Goal: Task Accomplishment & Management: Complete application form

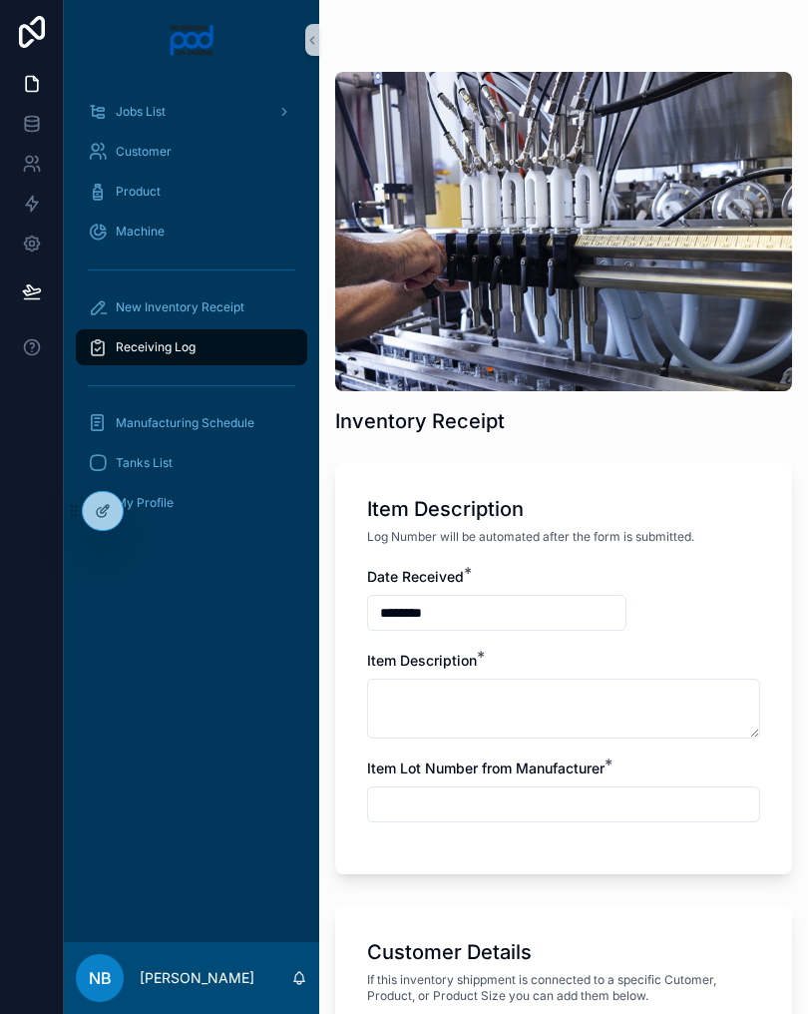
scroll to position [1230, 0]
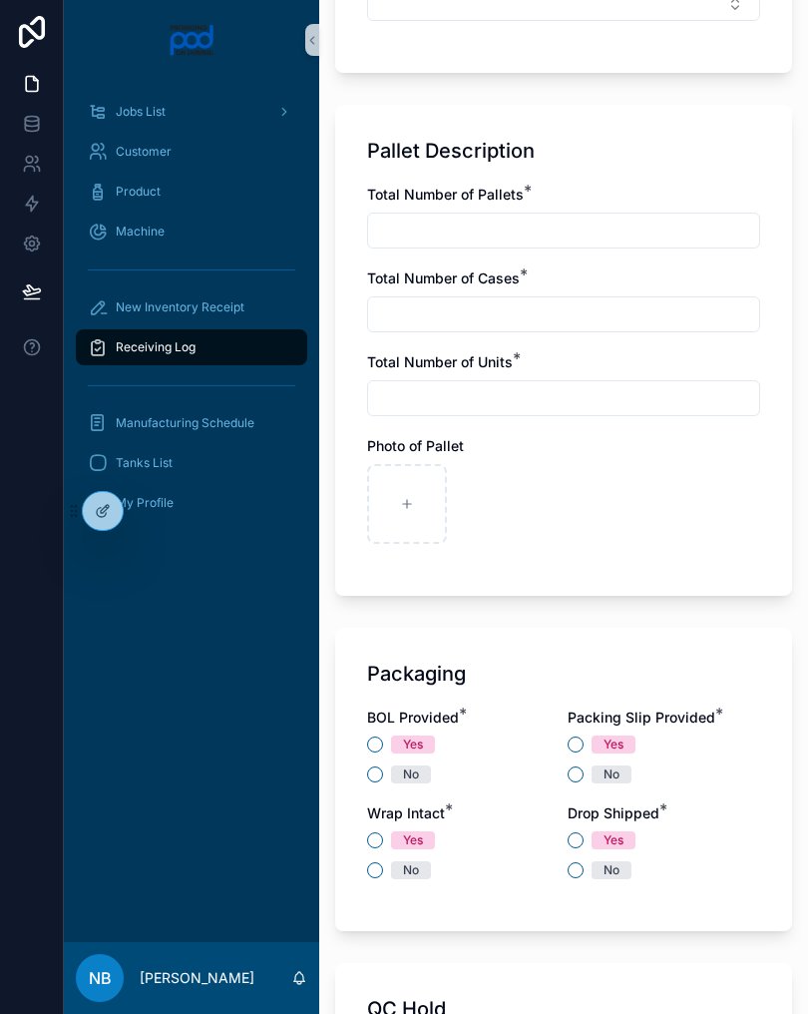
type input "**********"
click at [504, 235] on input "text" at bounding box center [563, 231] width 391 height 28
type input "*"
click at [533, 303] on input "text" at bounding box center [563, 314] width 391 height 28
type input "*"
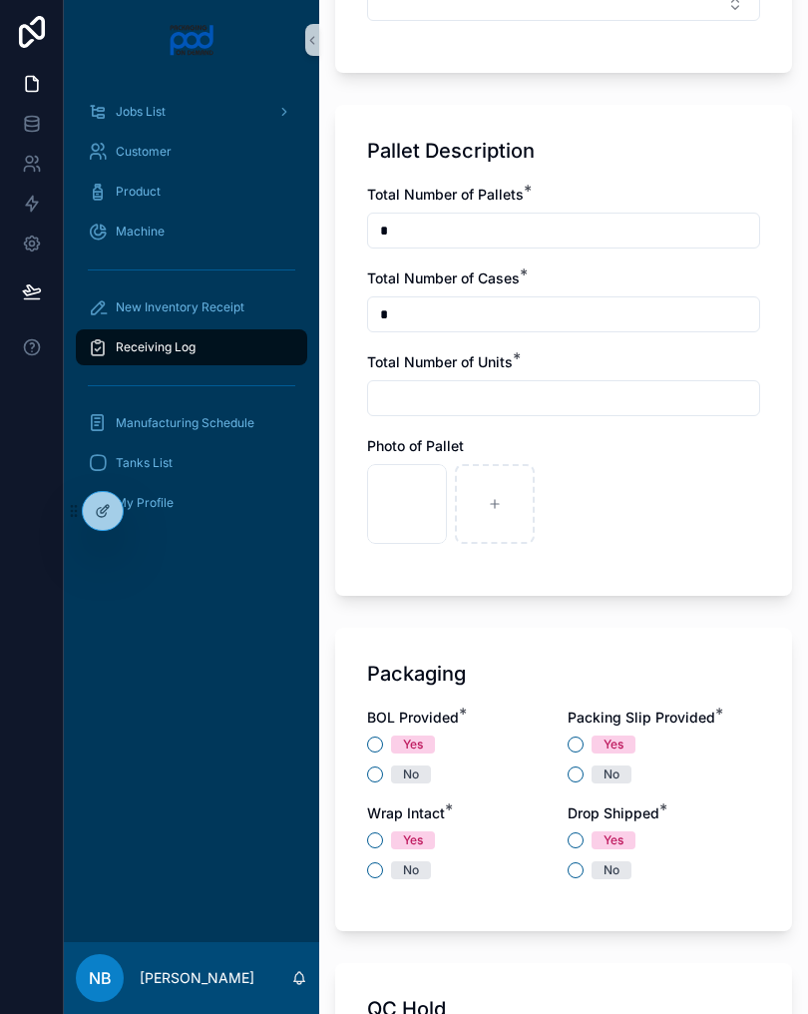
click at [526, 396] on input "text" at bounding box center [563, 398] width 391 height 28
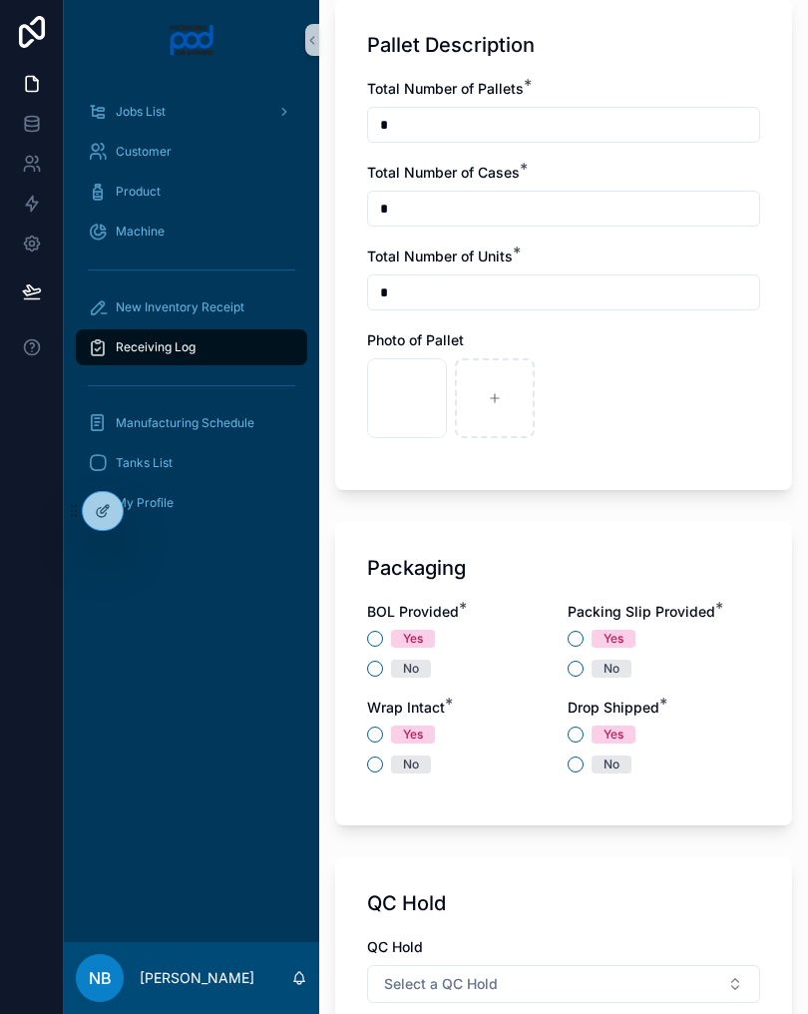
scroll to position [1344, 0]
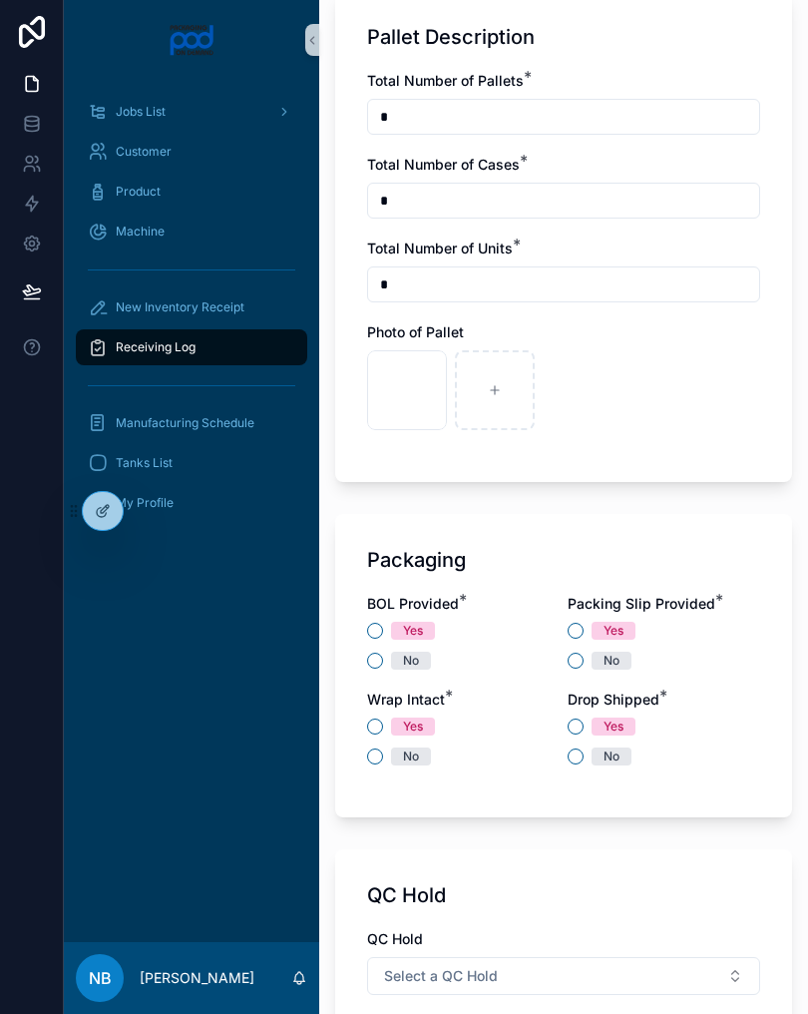
type input "*"
click at [502, 379] on div at bounding box center [495, 390] width 80 height 80
type input "**********"
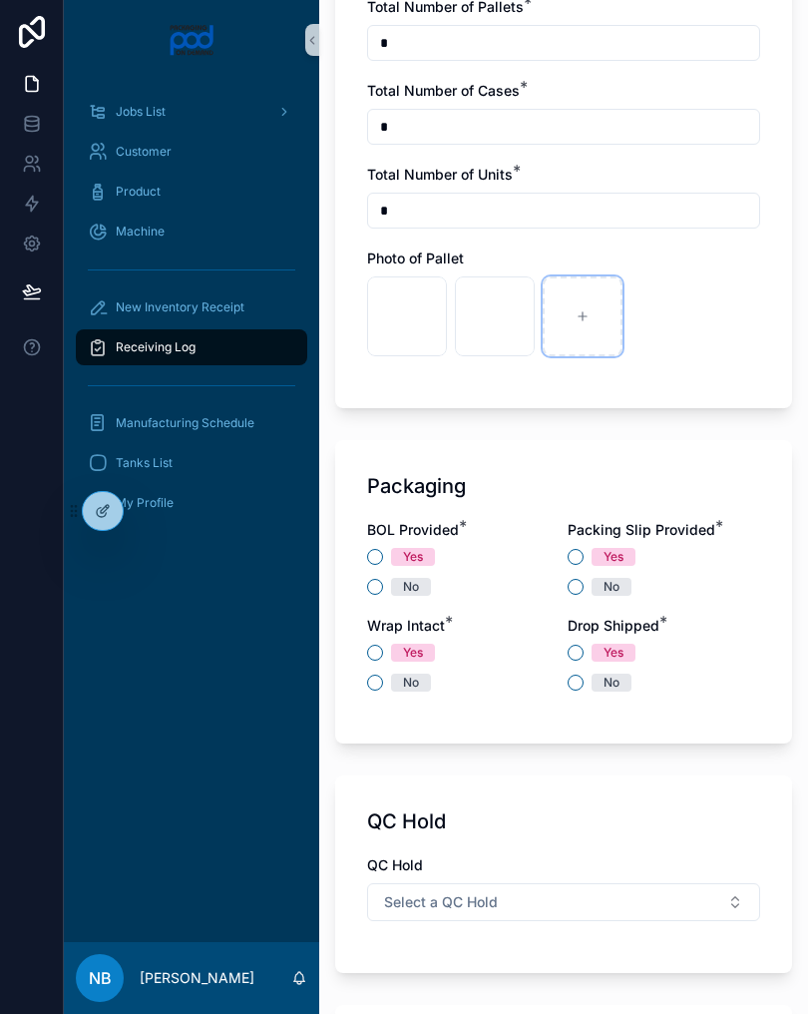
scroll to position [1421, 0]
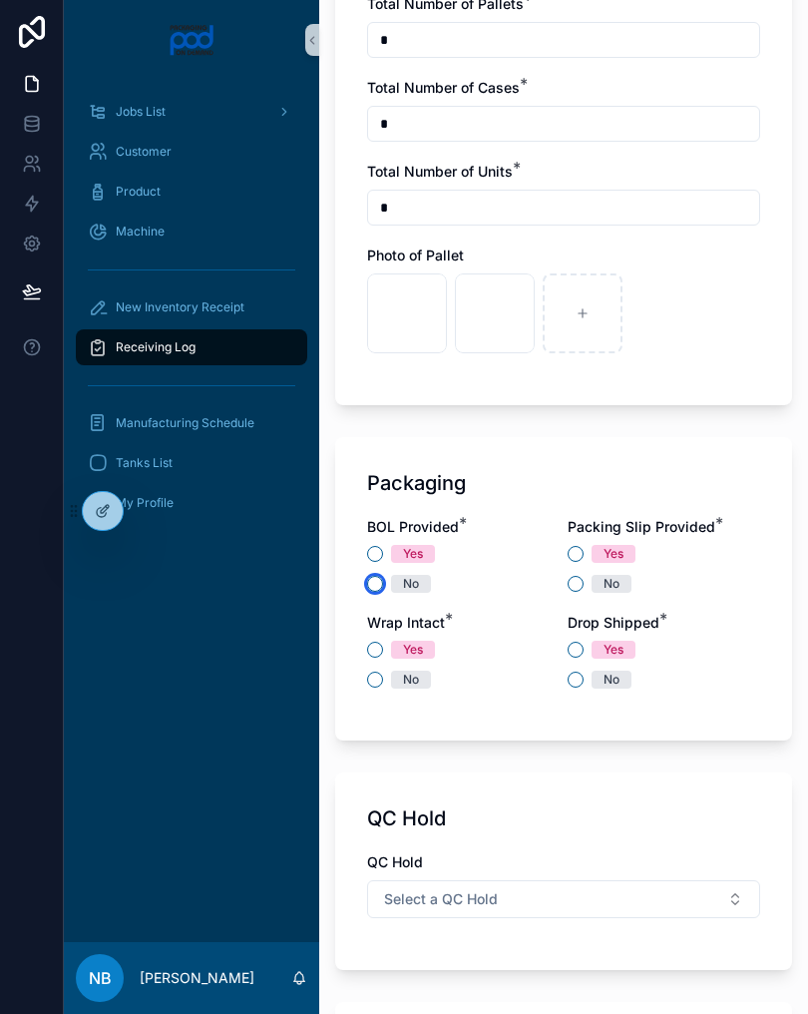
click at [378, 589] on button "No" at bounding box center [375, 584] width 16 height 16
click at [582, 549] on button "Yes" at bounding box center [576, 554] width 16 height 16
click at [370, 686] on button "No" at bounding box center [375, 680] width 16 height 16
click at [581, 647] on button "Yes" at bounding box center [576, 650] width 16 height 16
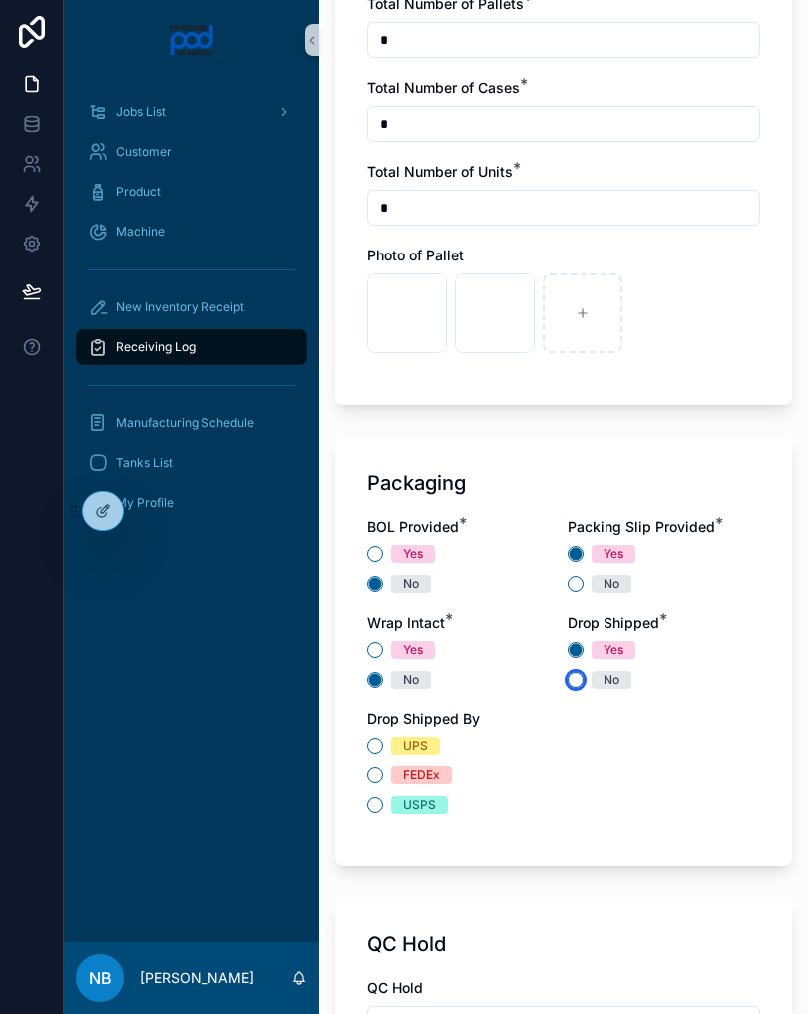
click at [582, 680] on button "No" at bounding box center [576, 680] width 16 height 16
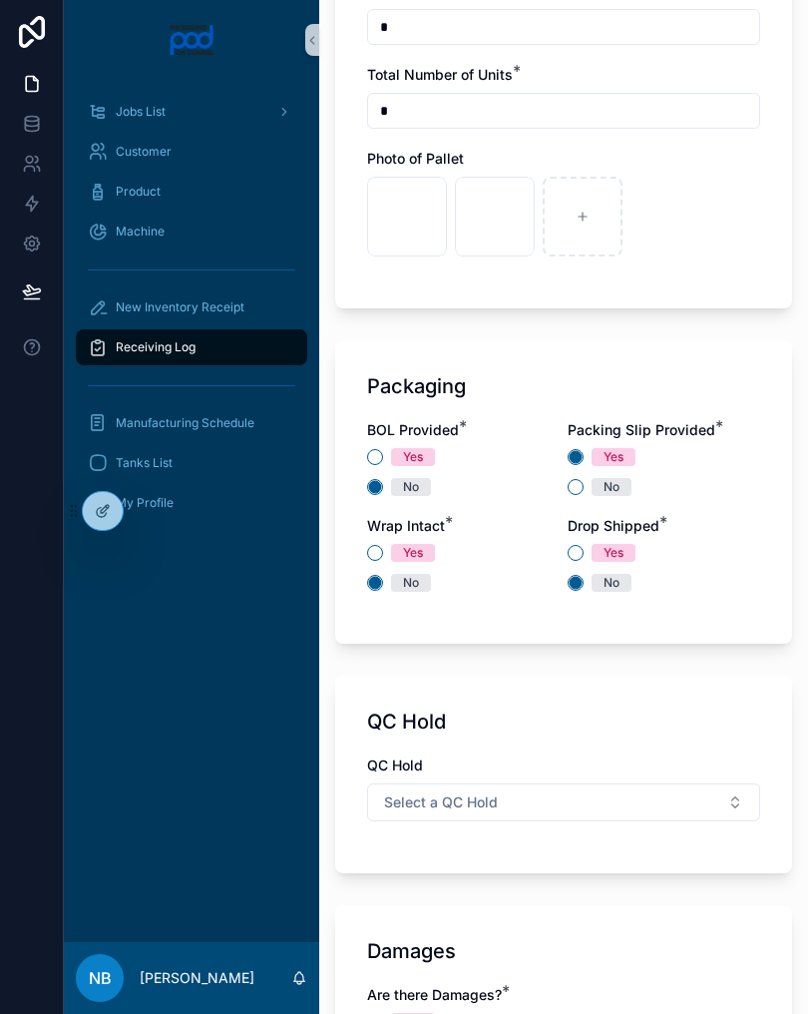
click at [650, 816] on button "Select a QC Hold" at bounding box center [563, 802] width 393 height 38
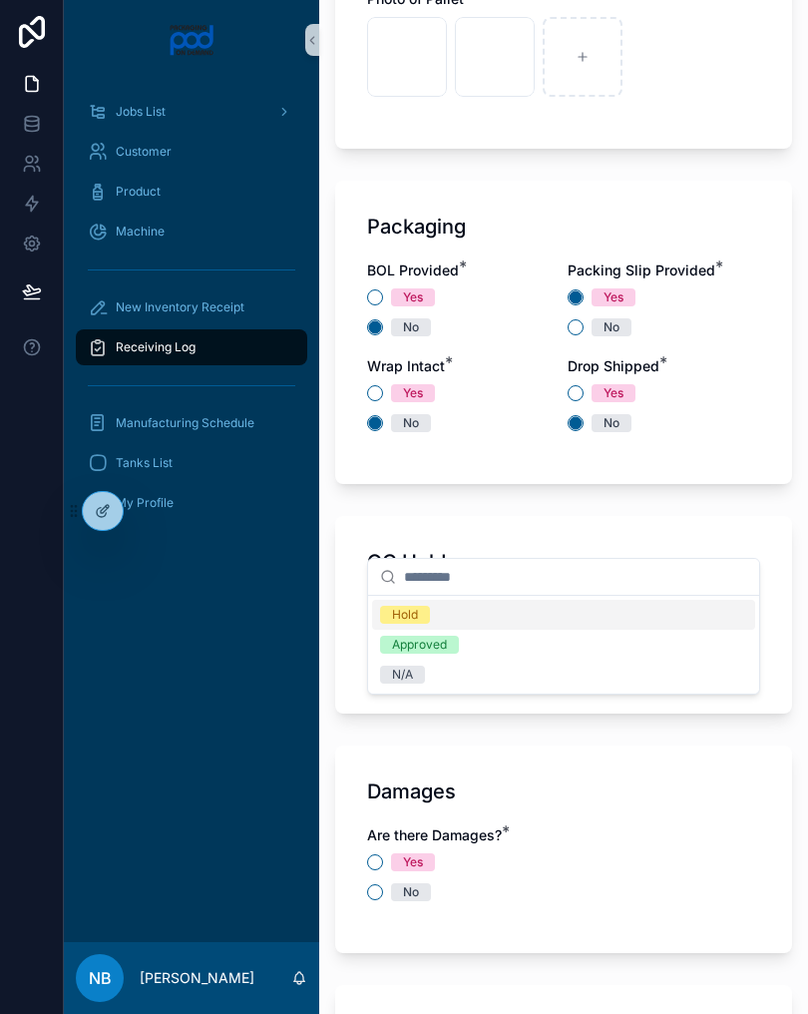
scroll to position [1683, 0]
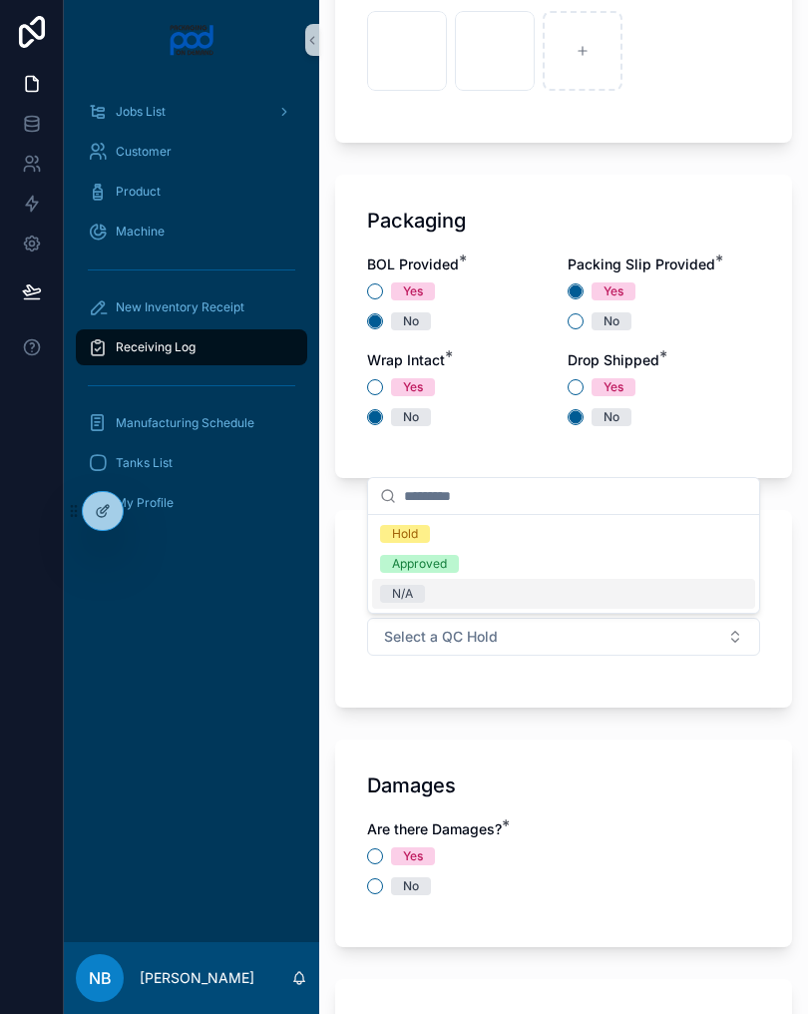
click at [440, 601] on div "N/A" at bounding box center [563, 594] width 383 height 30
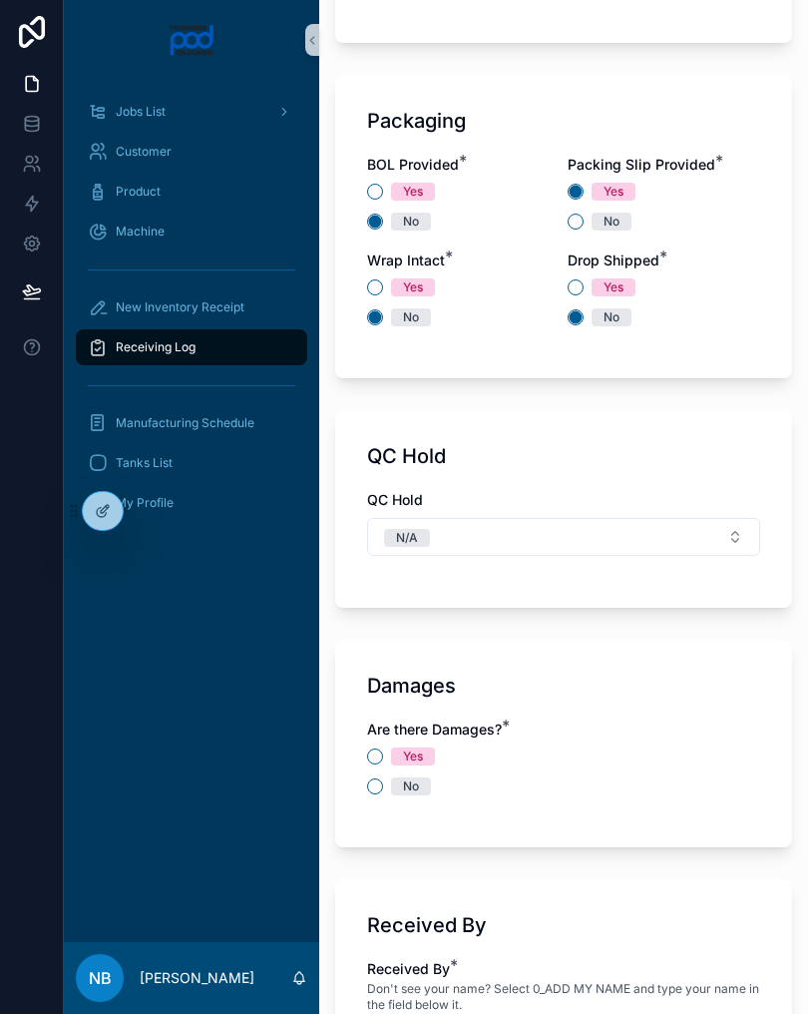
scroll to position [1785, 0]
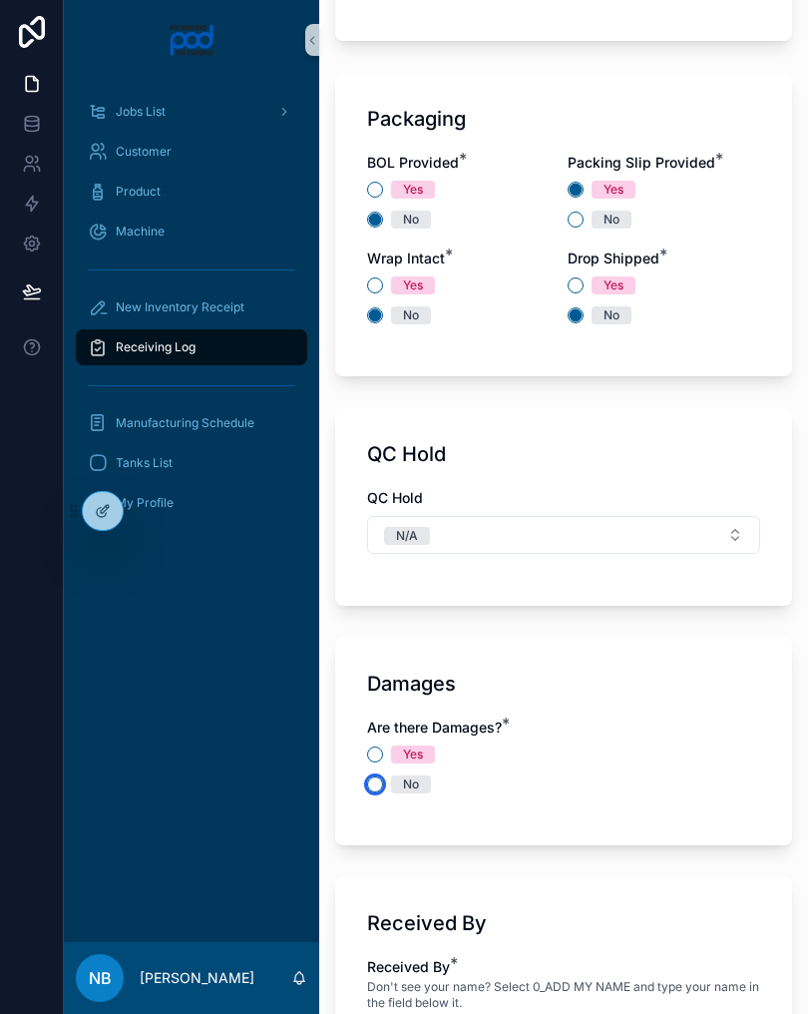
click at [380, 787] on button "No" at bounding box center [375, 784] width 16 height 16
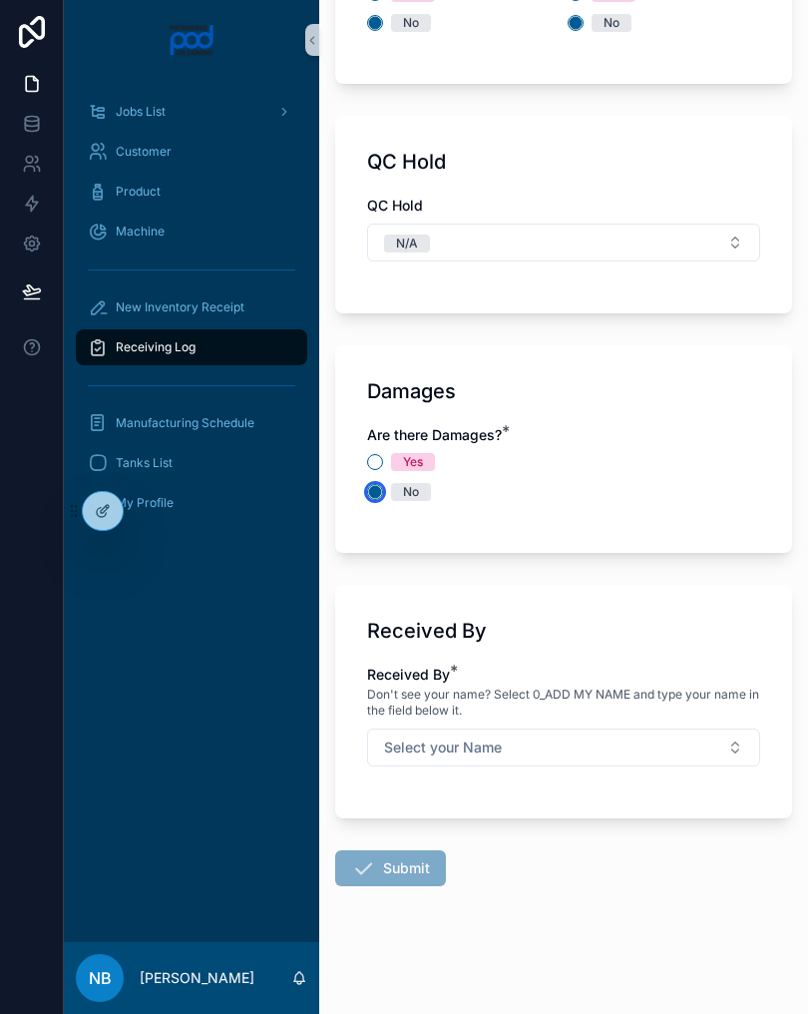
scroll to position [2078, 0]
click at [670, 752] on button "Select your Name" at bounding box center [563, 747] width 393 height 38
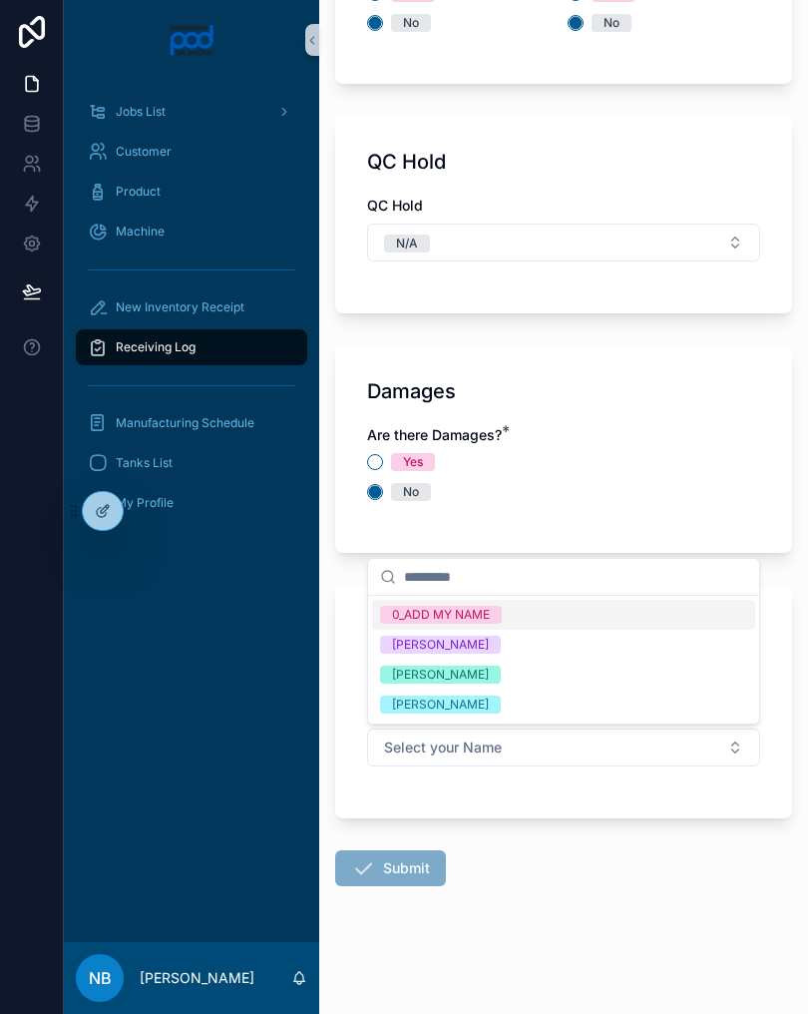
click at [542, 678] on div "[PERSON_NAME]" at bounding box center [563, 675] width 383 height 30
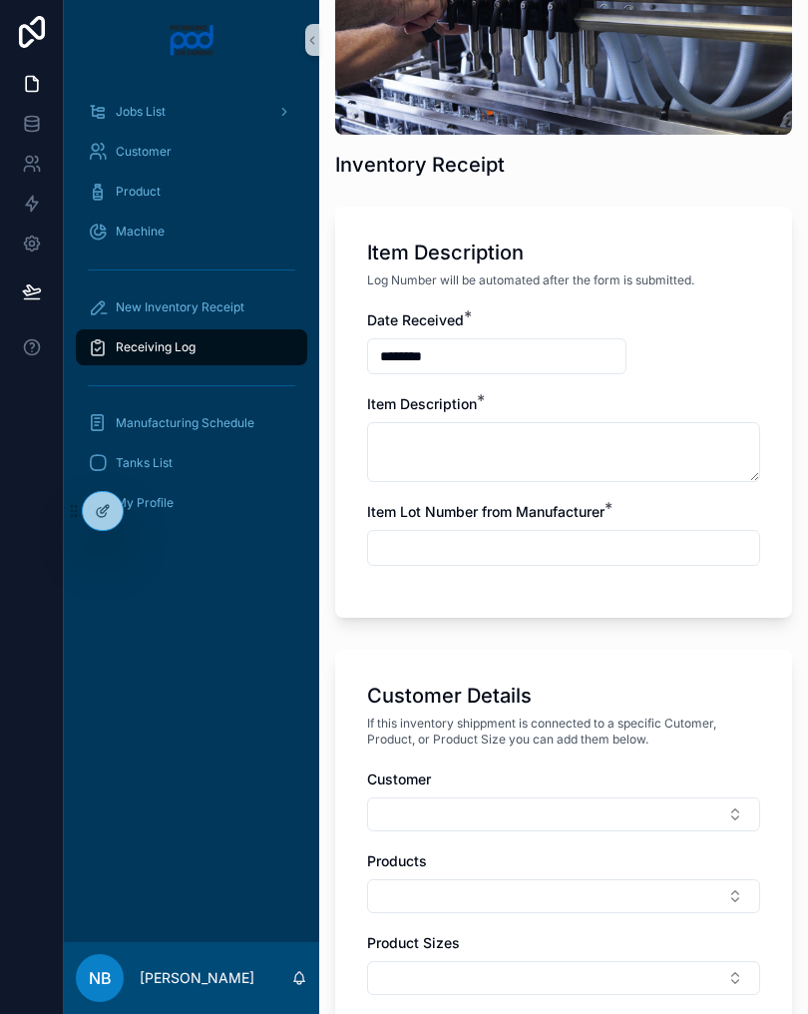
scroll to position [244, 0]
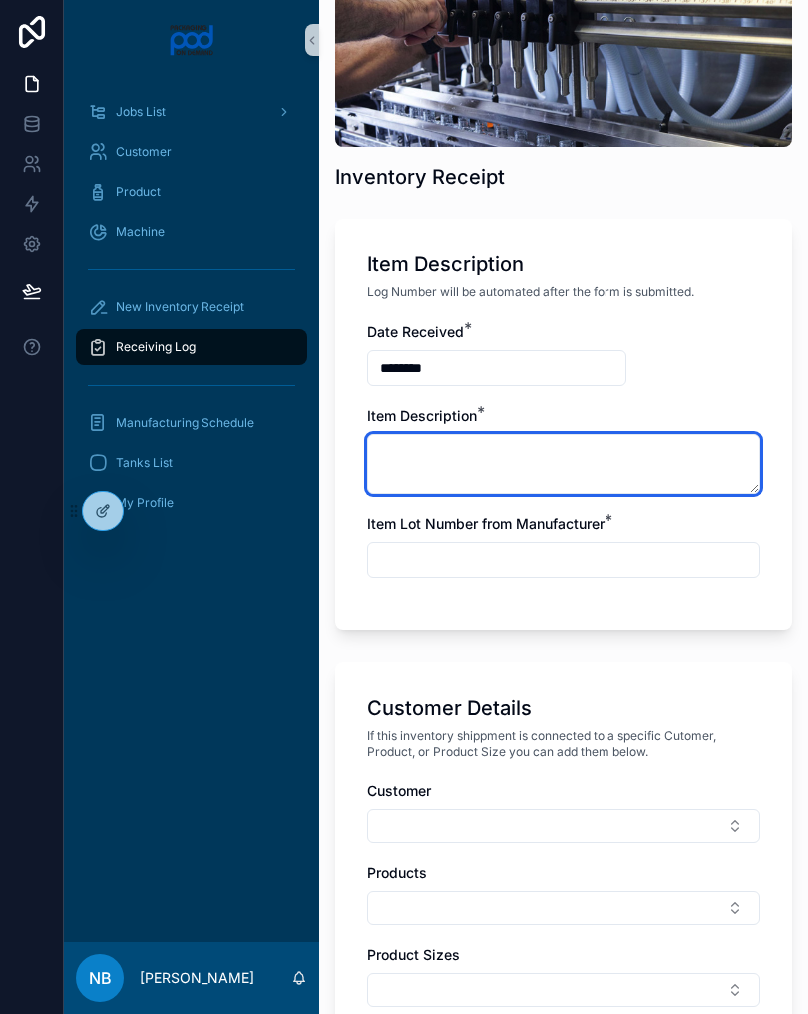
click at [511, 460] on textarea at bounding box center [563, 464] width 393 height 60
type textarea "*"
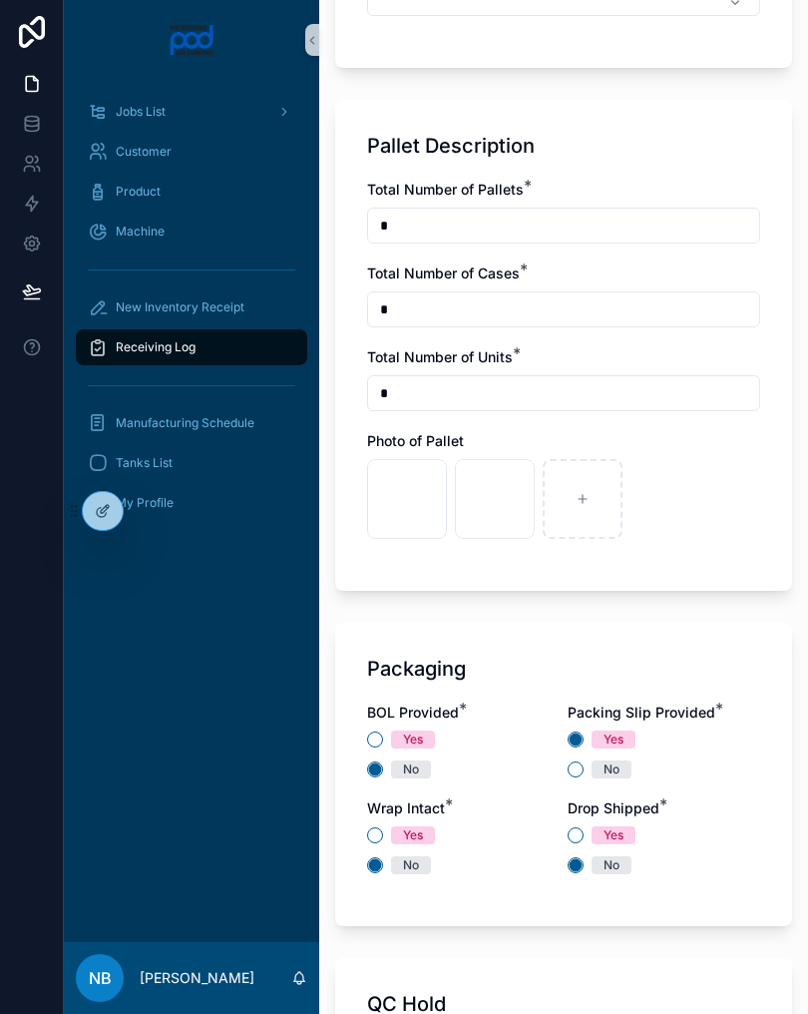
scroll to position [1289, 0]
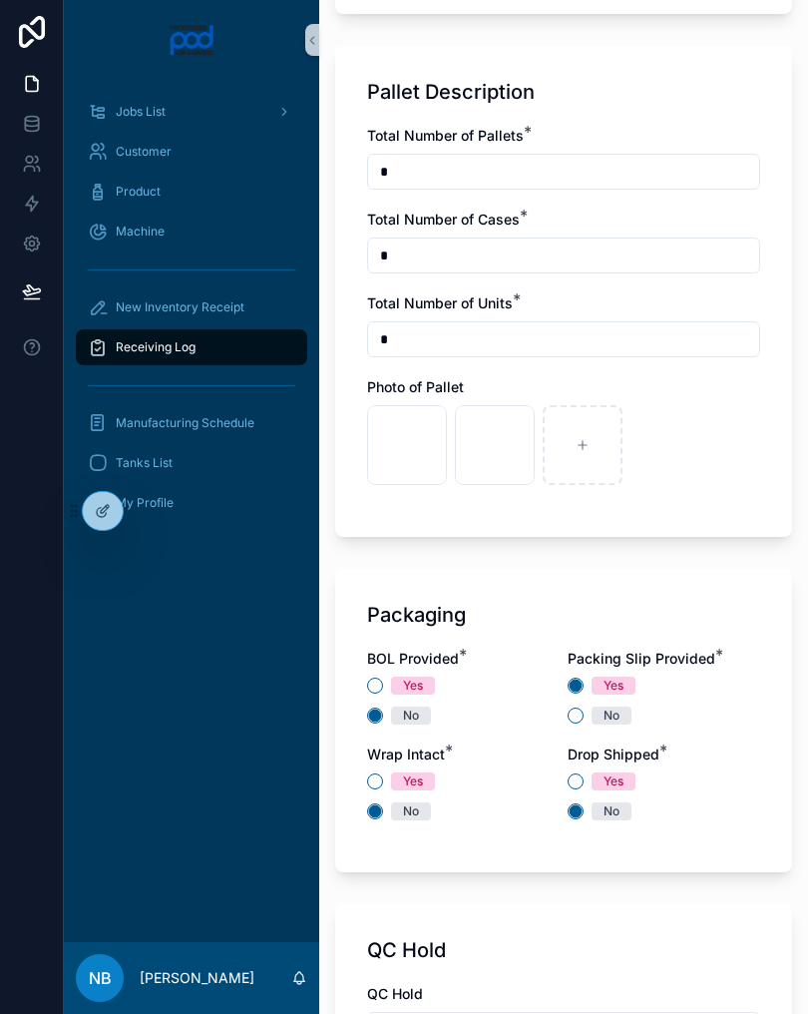
type textarea "**********"
click at [568, 439] on div at bounding box center [583, 445] width 80 height 80
type input "**********"
click at [677, 437] on div at bounding box center [671, 445] width 80 height 80
type input "**********"
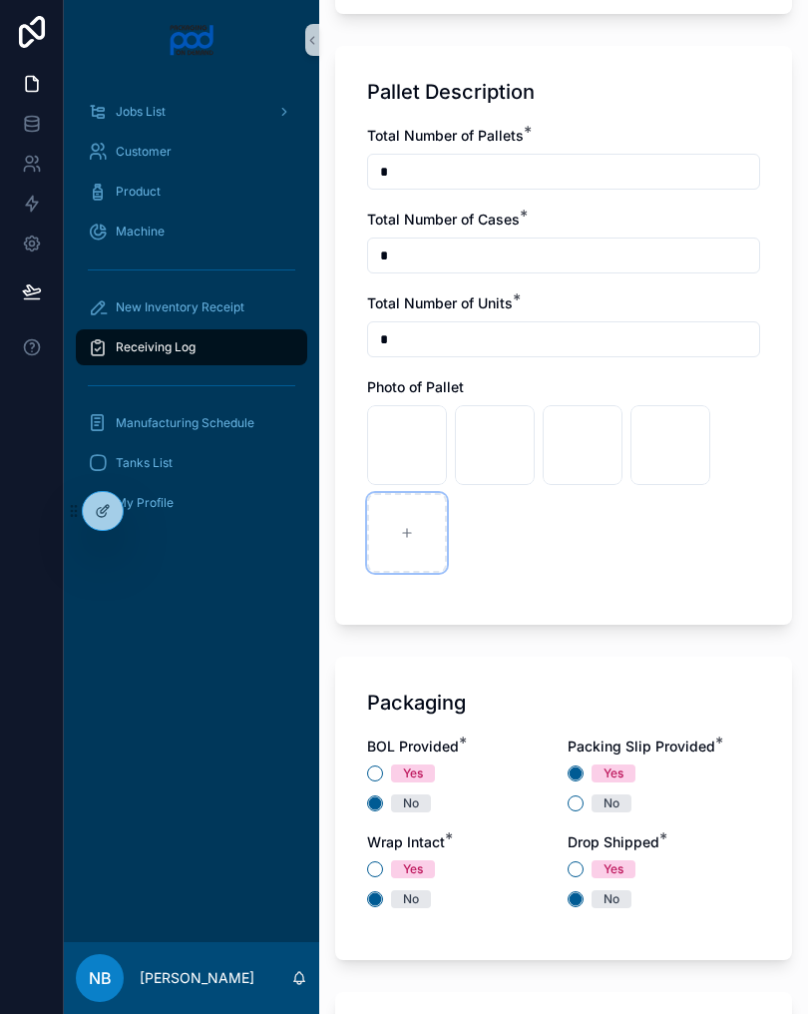
click at [424, 545] on div at bounding box center [407, 533] width 80 height 80
type input "**********"
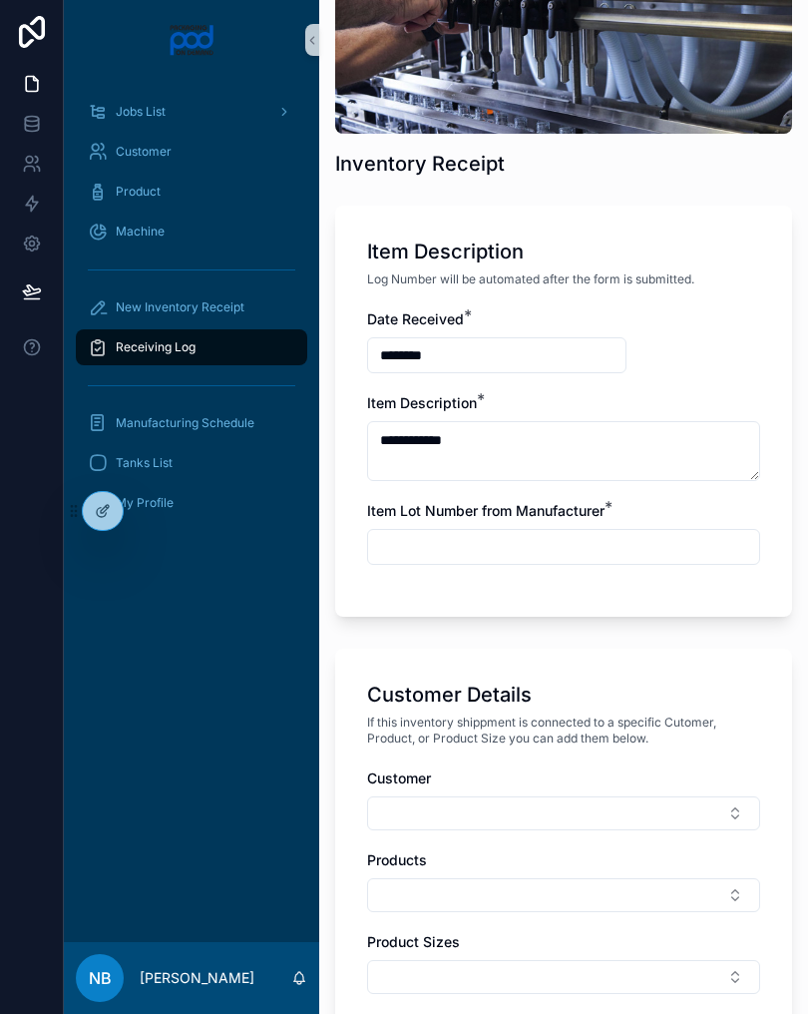
scroll to position [260, 0]
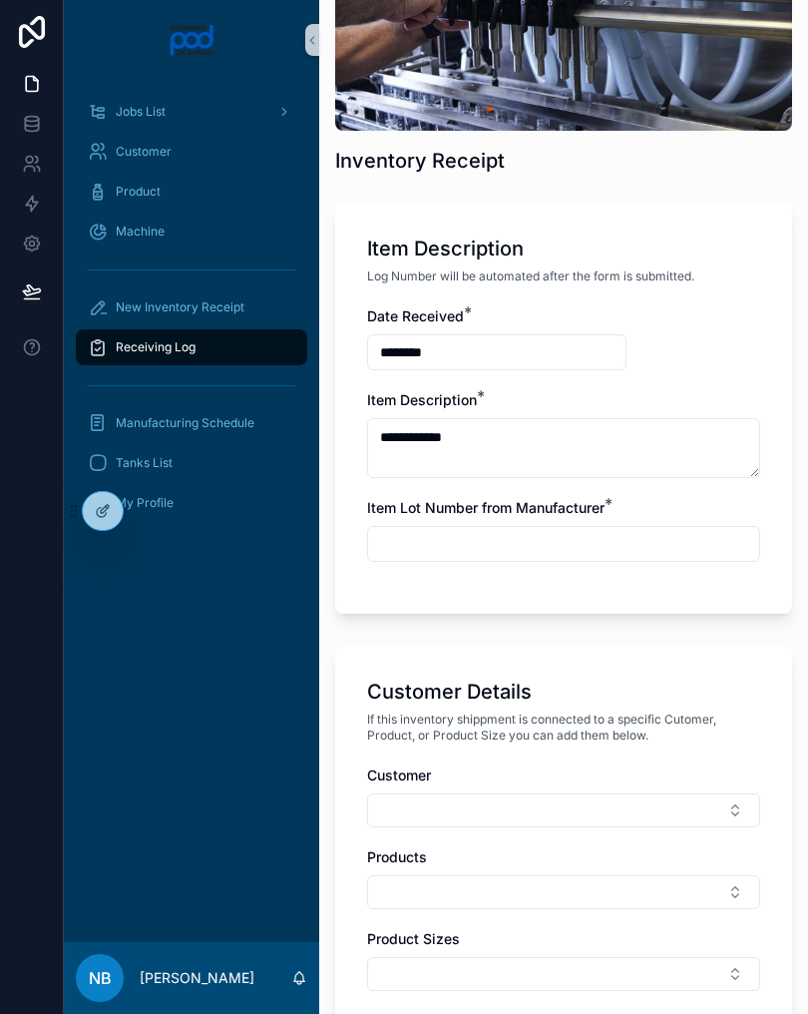
click at [453, 540] on input "text" at bounding box center [563, 544] width 391 height 28
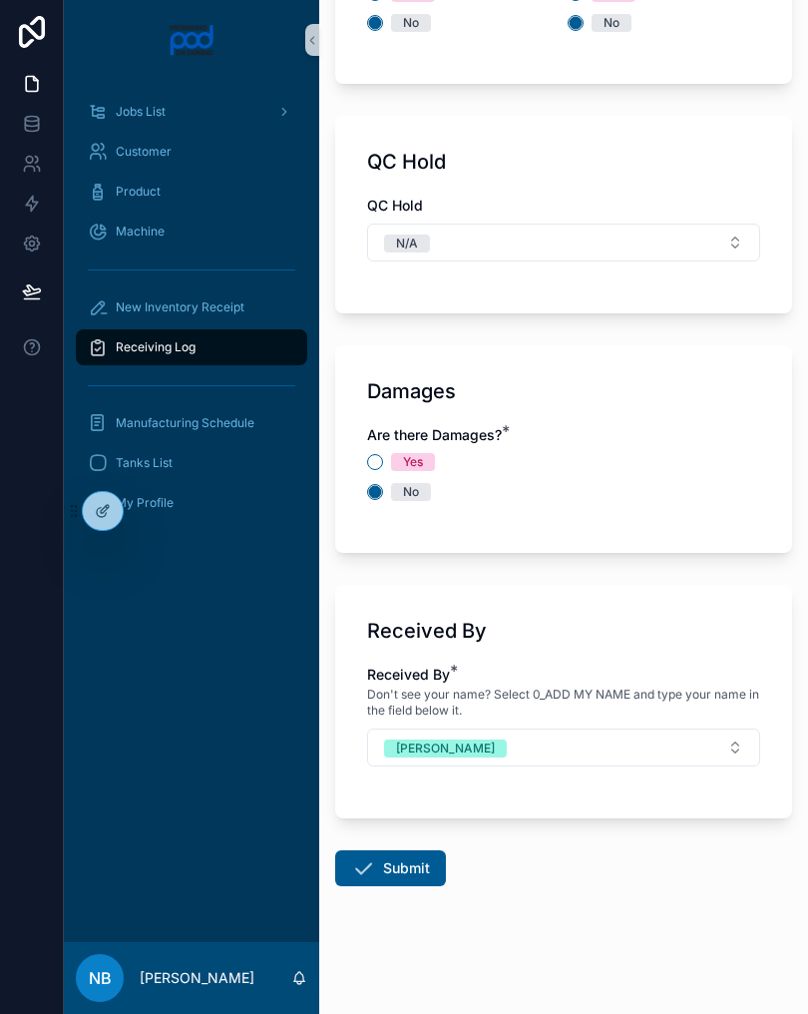
scroll to position [2165, 0]
type input "**********"
click at [661, 538] on div "Damages Are there Damages? * Yes No" at bounding box center [563, 449] width 457 height 208
click at [398, 870] on button "Submit" at bounding box center [390, 868] width 111 height 36
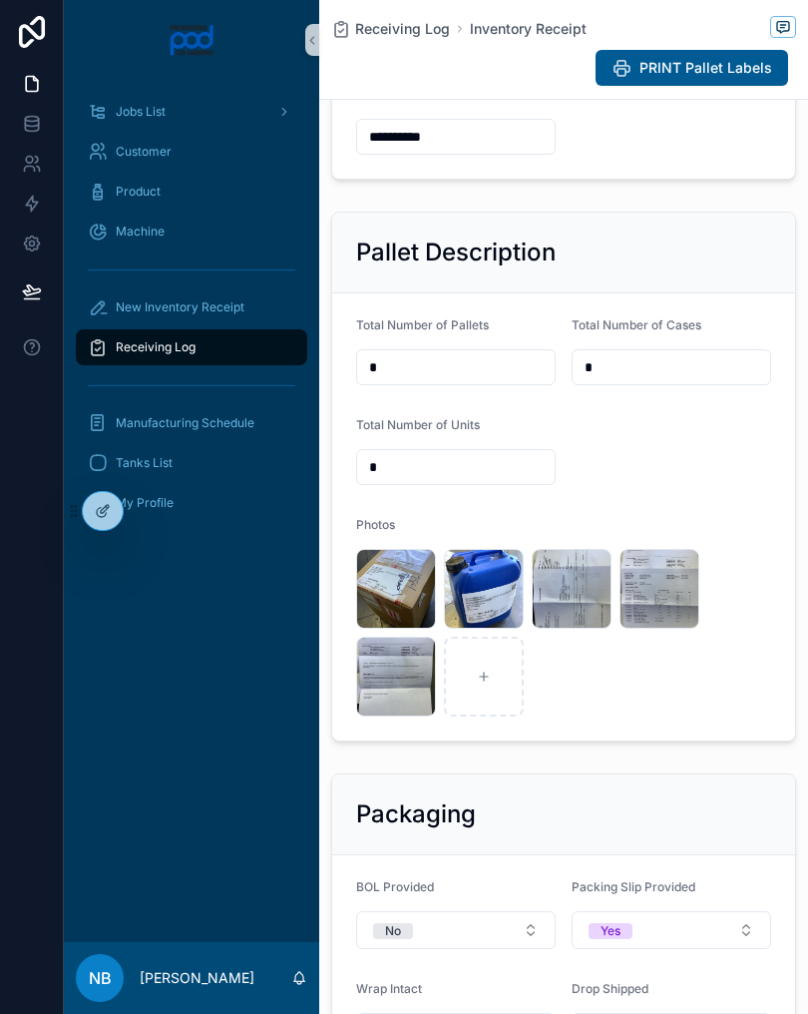
scroll to position [575, 0]
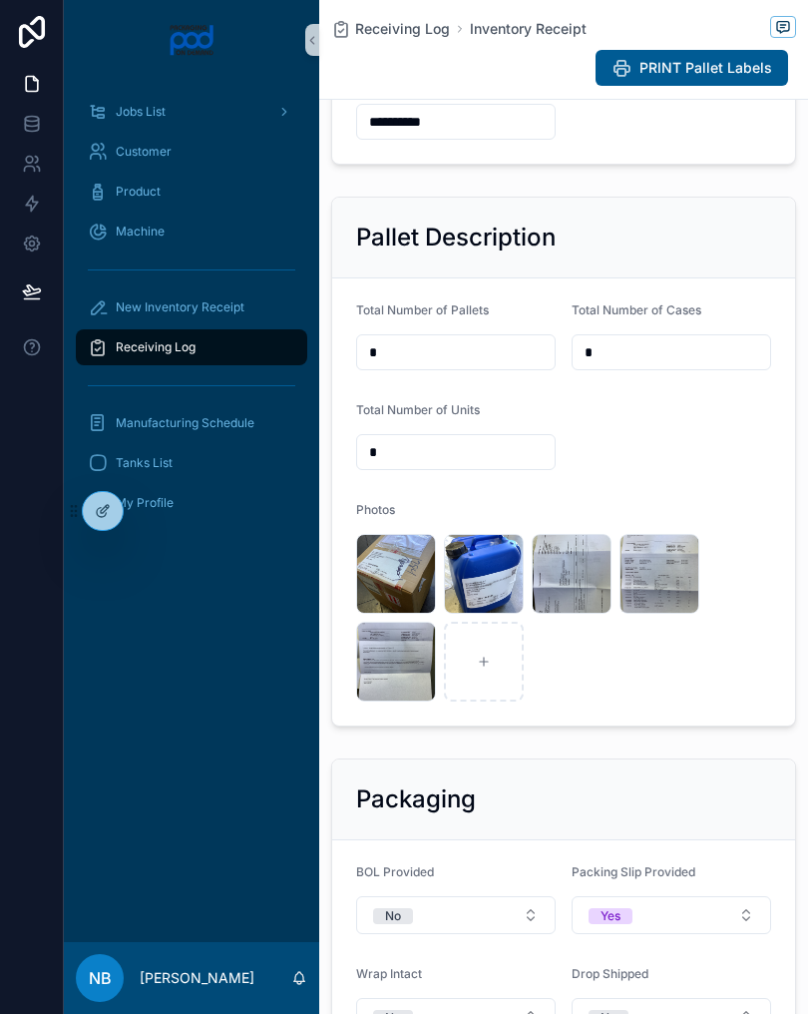
click at [247, 298] on div "New Inventory Receipt" at bounding box center [192, 307] width 208 height 32
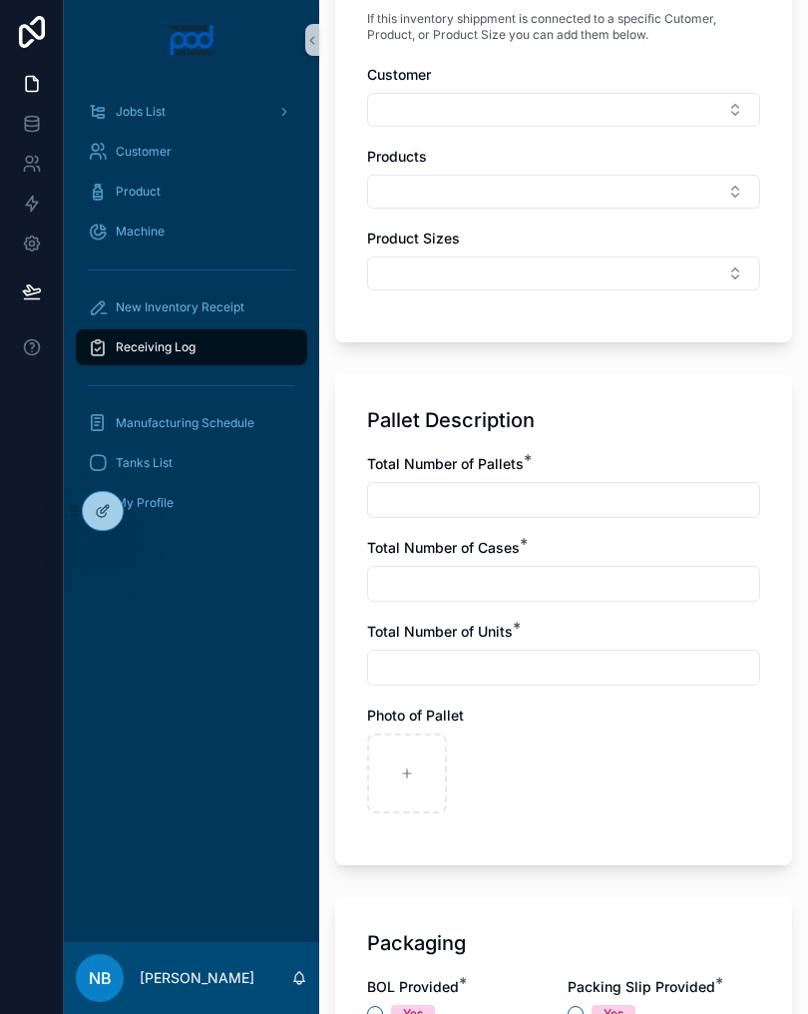
scroll to position [1120, 0]
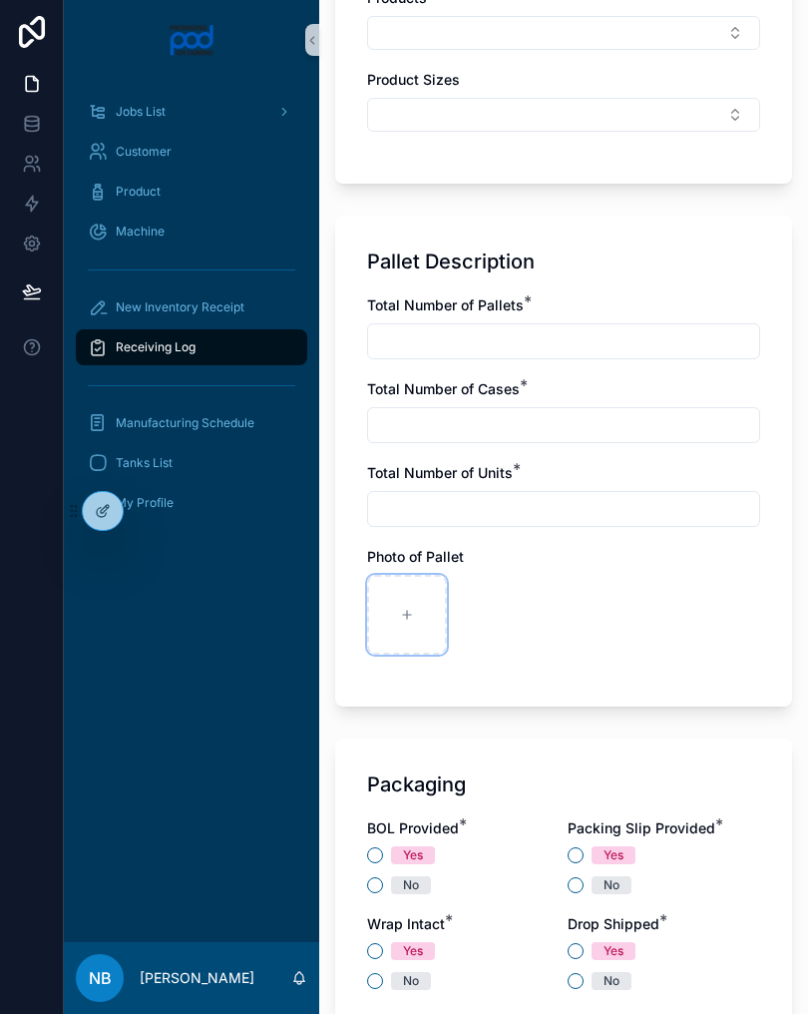
click at [426, 615] on div at bounding box center [407, 615] width 80 height 80
type input "**********"
click at [114, 545] on div "Jobs List Customer Product Machine New Inventory Receipt Receiving Log Manufact…" at bounding box center [191, 313] width 255 height 467
click at [502, 630] on div at bounding box center [495, 615] width 80 height 80
type input "**********"
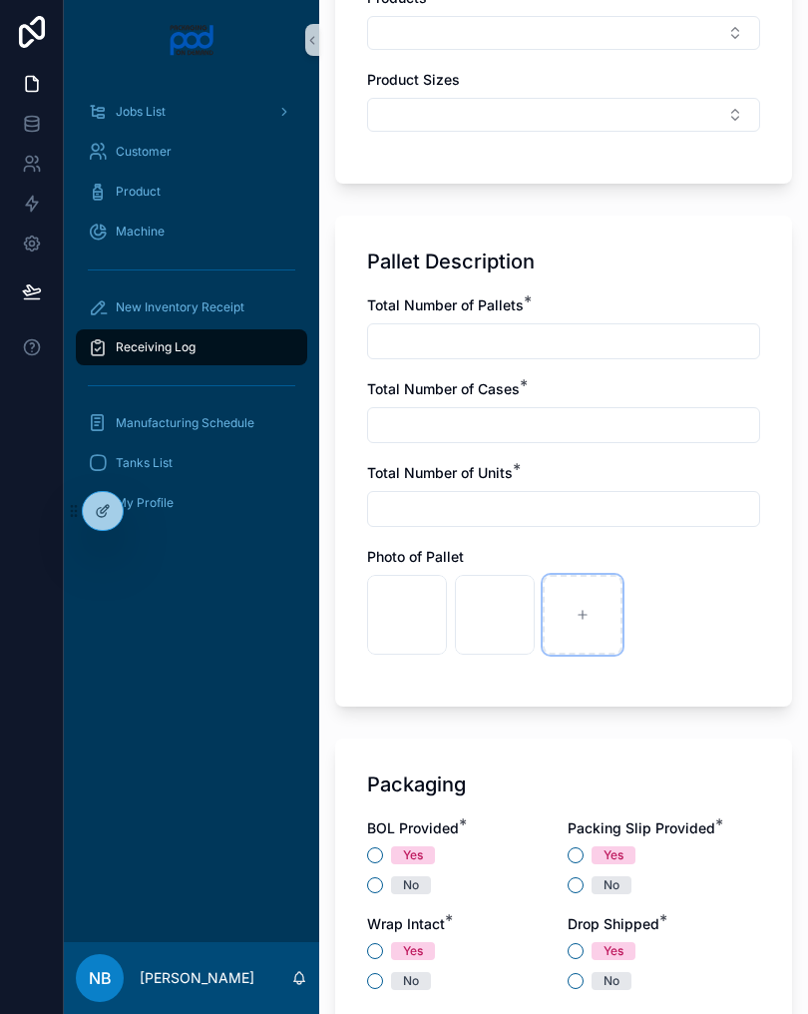
click at [579, 611] on icon at bounding box center [583, 615] width 14 height 14
type input "**********"
click at [431, 348] on input "text" at bounding box center [563, 341] width 391 height 28
type input "*"
click at [487, 411] on input "text" at bounding box center [563, 425] width 391 height 28
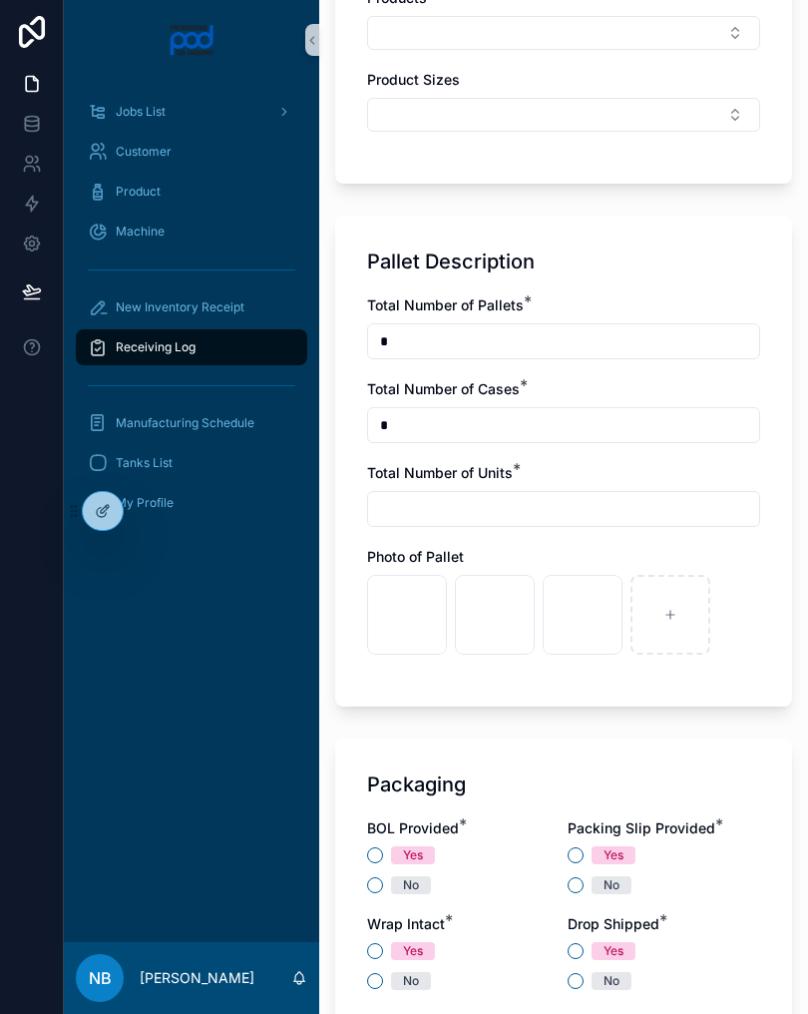
type input "*"
click at [456, 506] on input "text" at bounding box center [563, 509] width 391 height 28
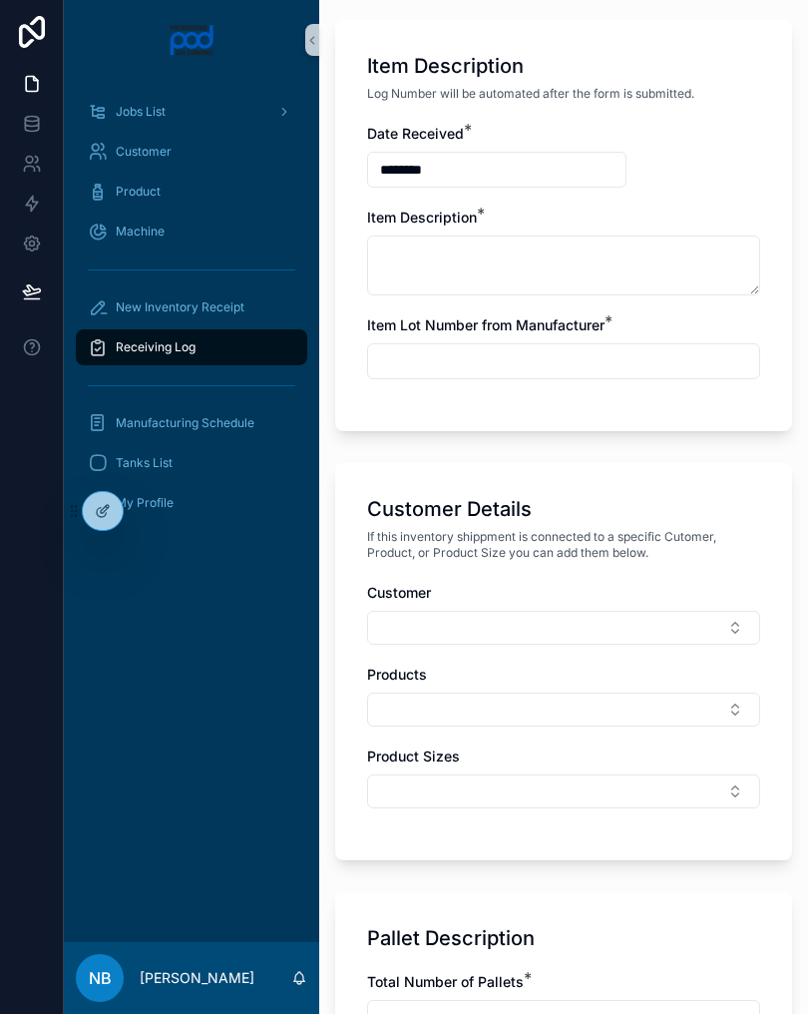
scroll to position [433, 0]
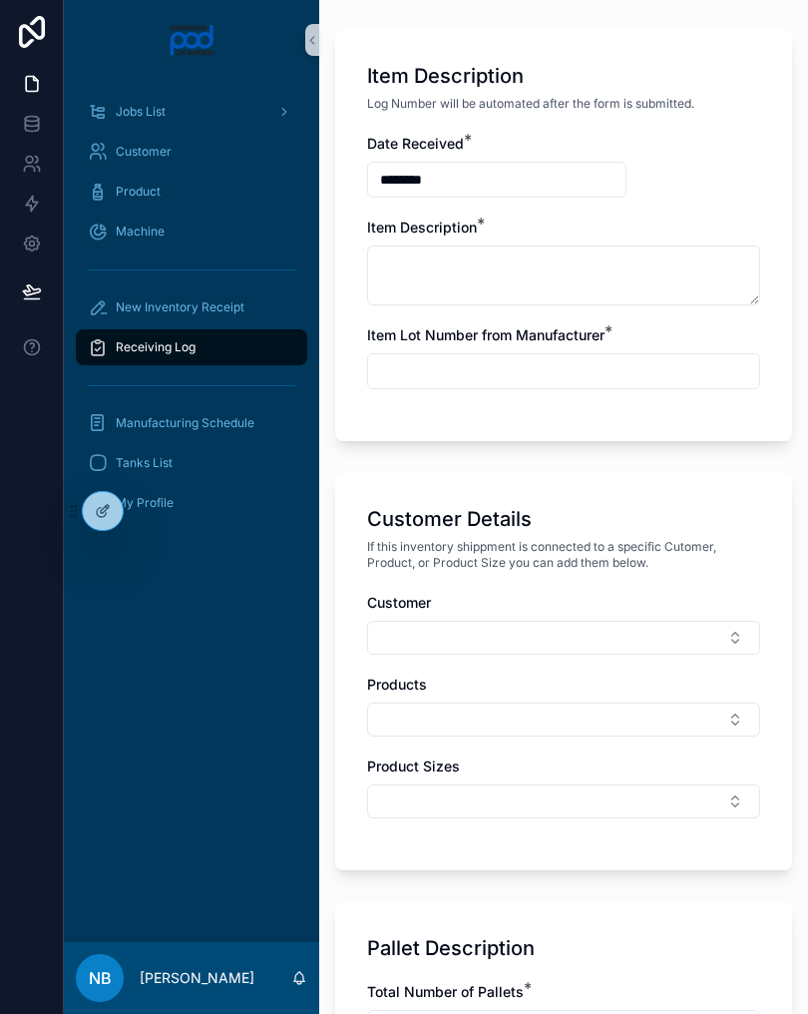
type input "*"
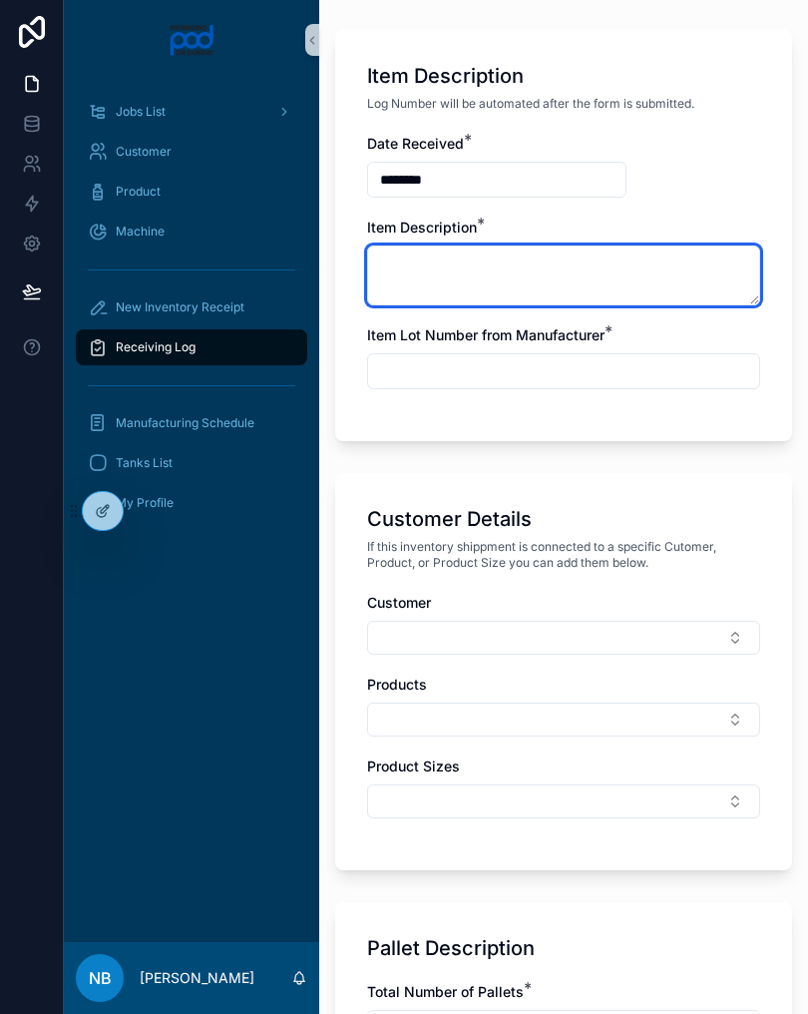
click at [522, 294] on textarea at bounding box center [563, 275] width 393 height 60
type textarea "**********"
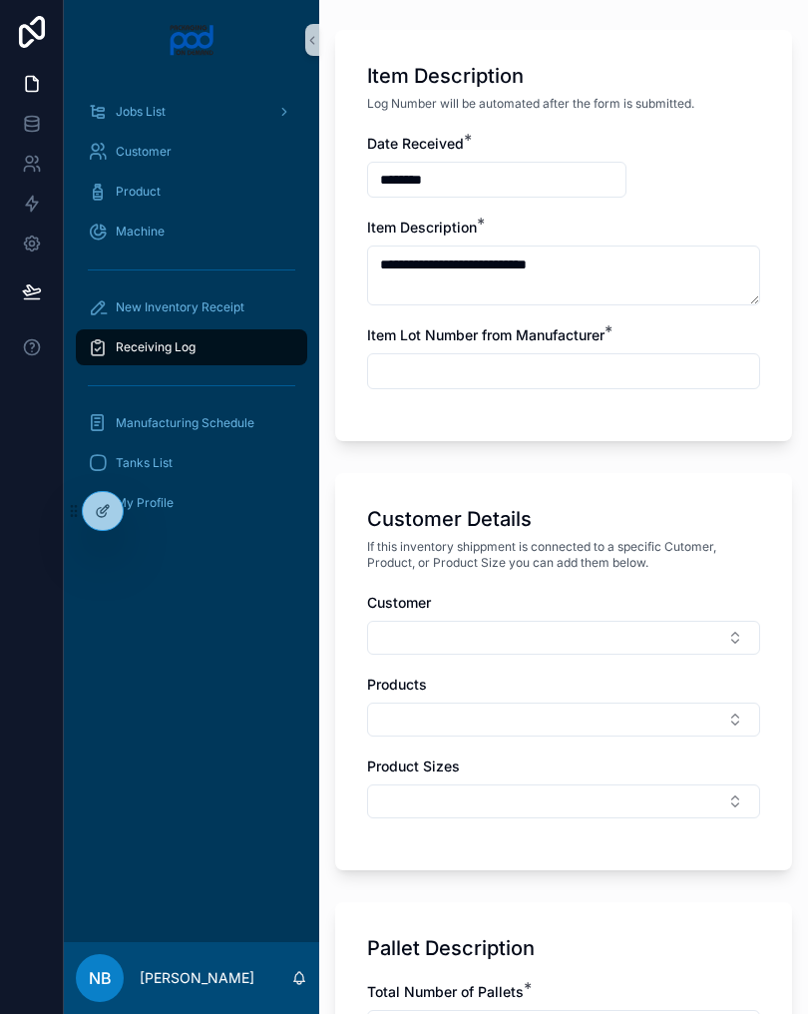
click at [559, 374] on input "text" at bounding box center [563, 371] width 391 height 28
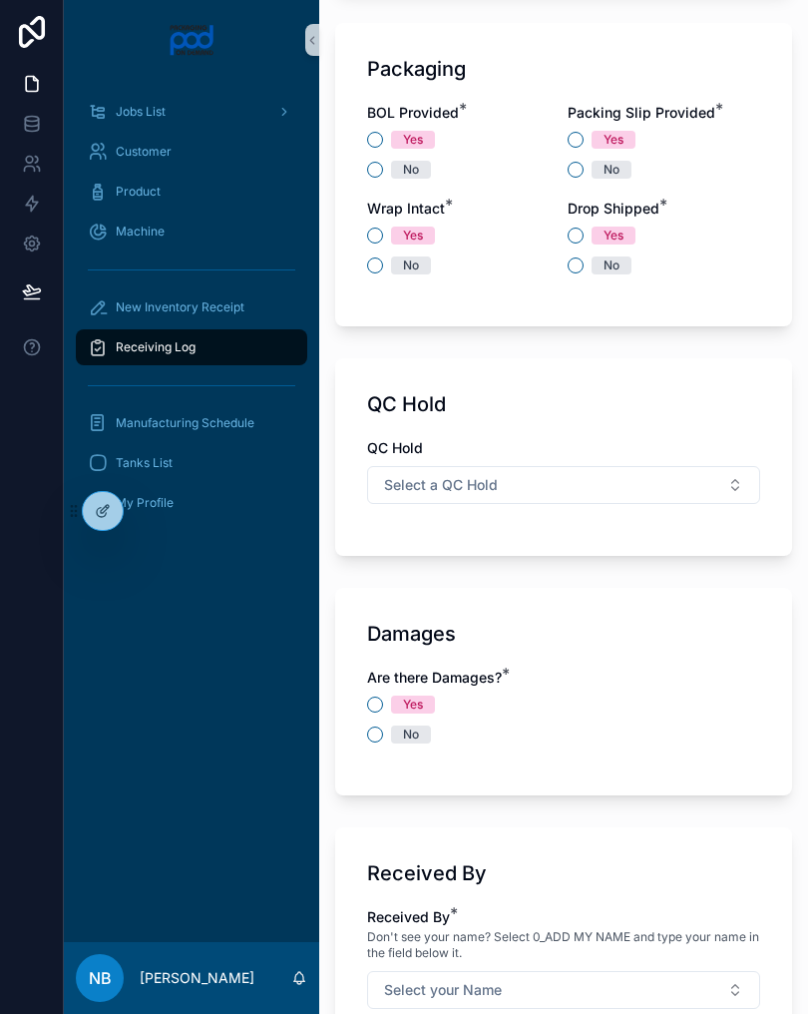
scroll to position [1873, 0]
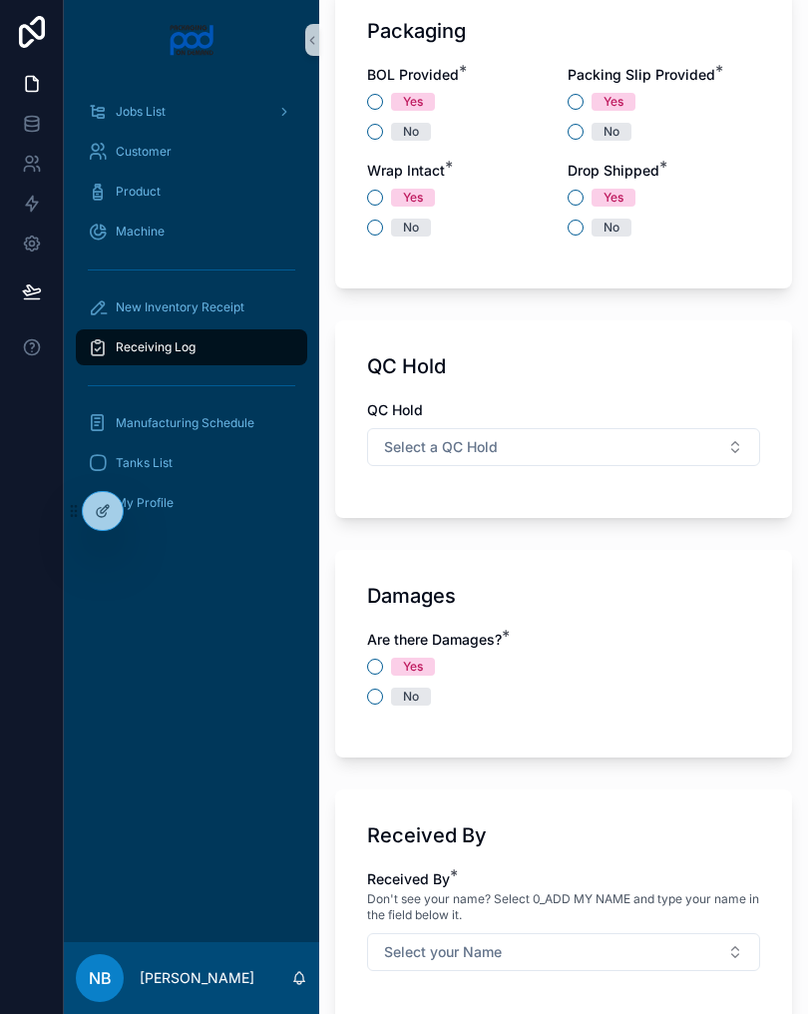
type input "**********"
click at [386, 131] on div "No" at bounding box center [463, 132] width 193 height 18
click at [368, 133] on button "No" at bounding box center [375, 132] width 16 height 16
click at [575, 133] on button "No" at bounding box center [576, 132] width 16 height 16
click at [376, 234] on button "No" at bounding box center [375, 228] width 16 height 16
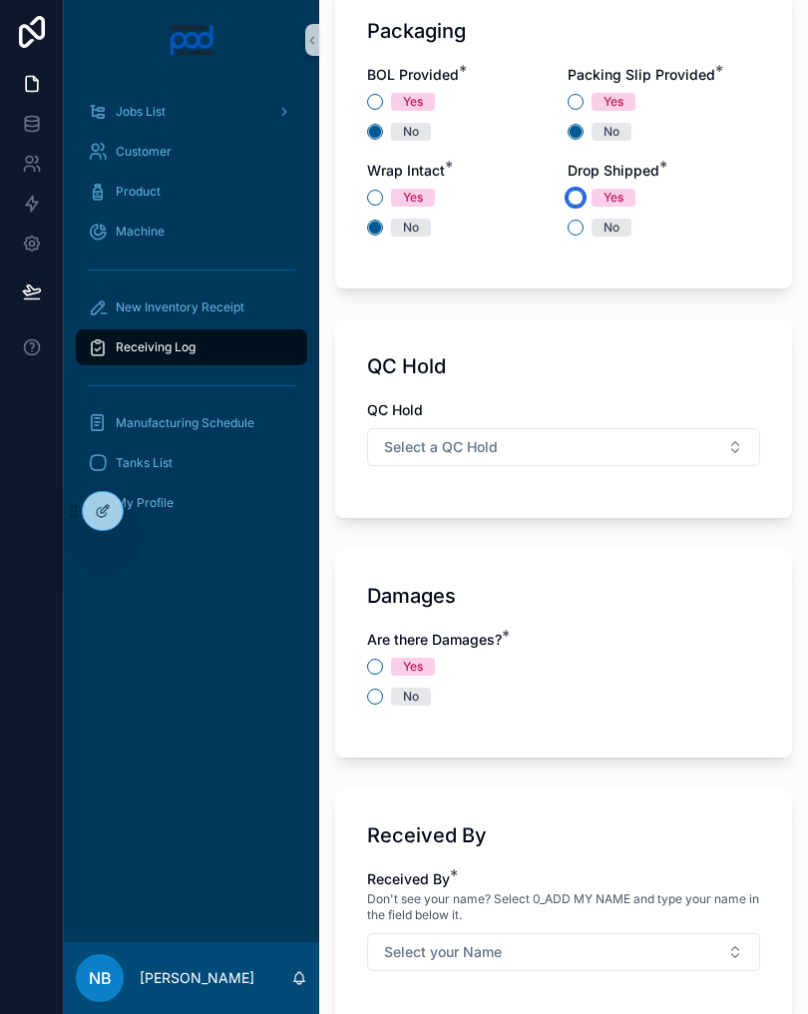
click at [582, 193] on button "Yes" at bounding box center [576, 198] width 16 height 16
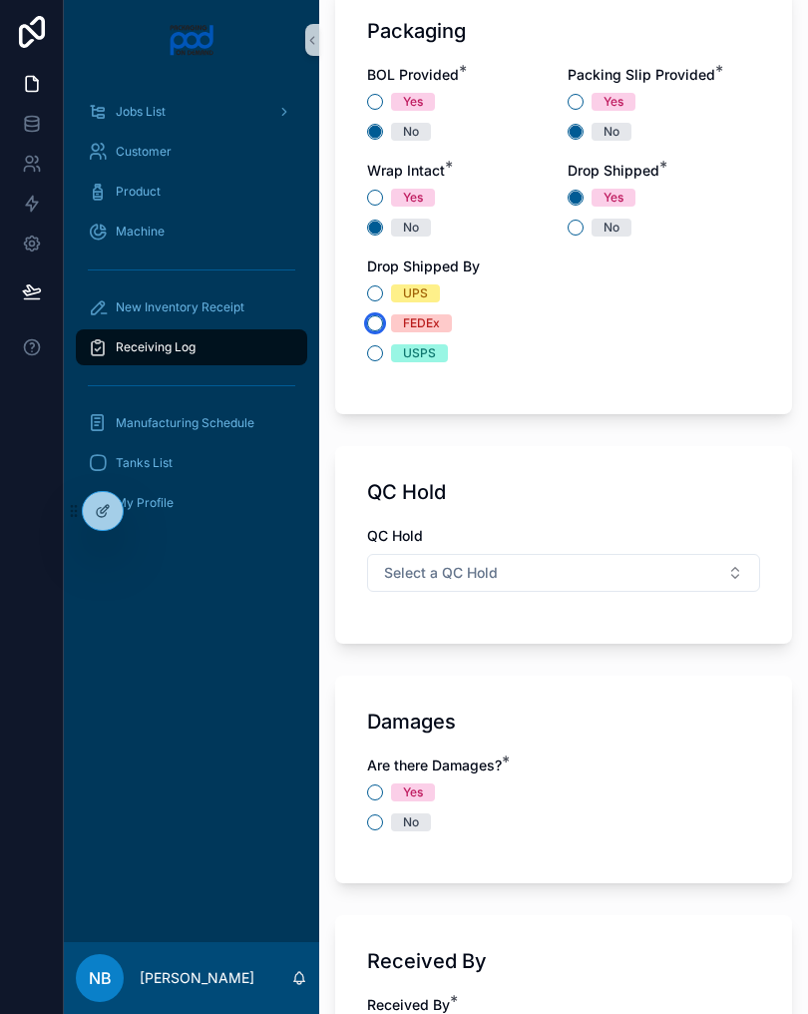
click at [381, 327] on button "FEDEx" at bounding box center [375, 323] width 16 height 16
click at [528, 578] on button "Select a QC Hold" at bounding box center [563, 573] width 393 height 38
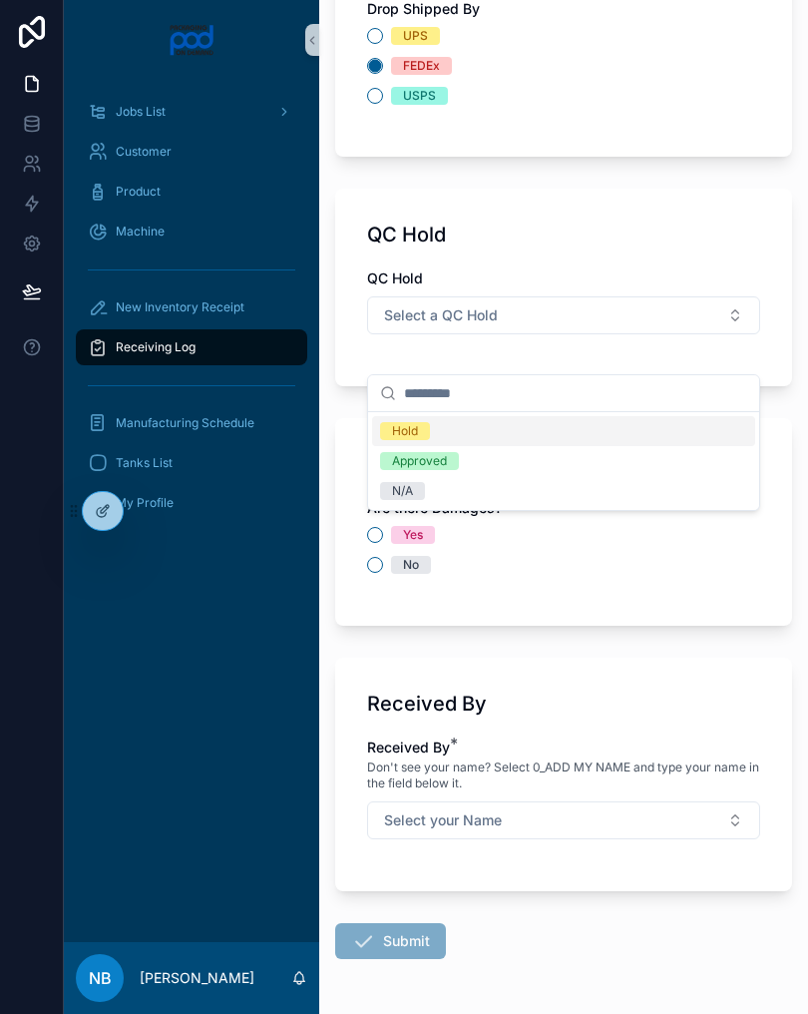
scroll to position [2133, 0]
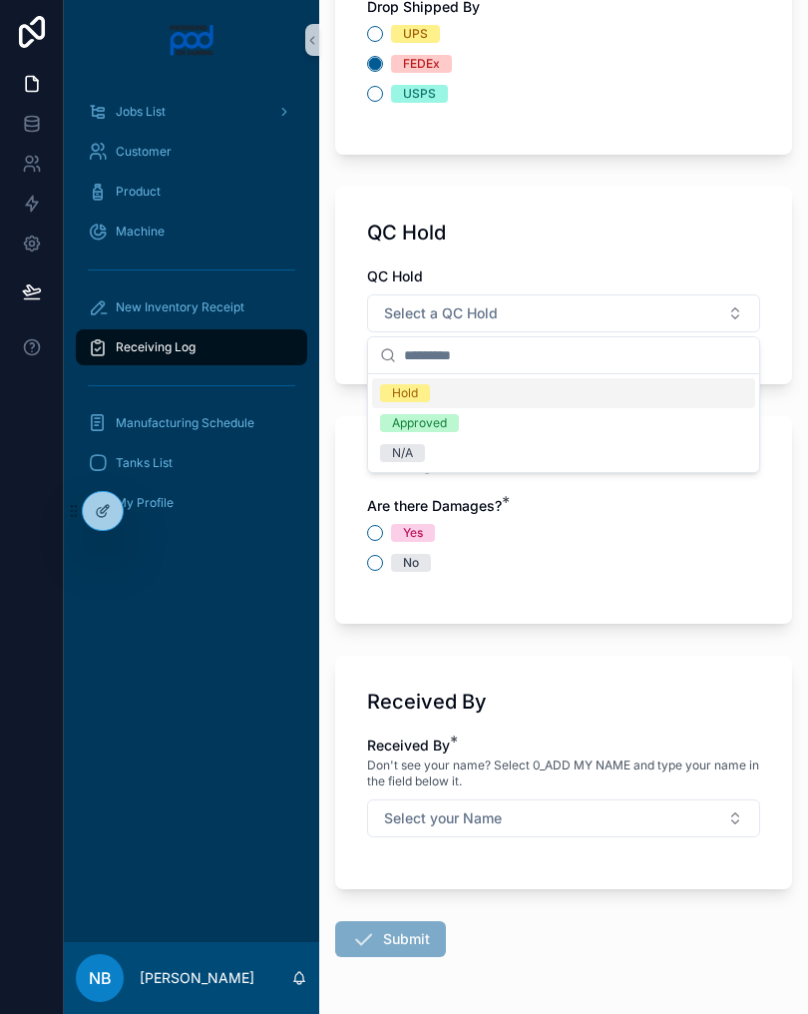
click at [448, 455] on div "N/A" at bounding box center [563, 453] width 383 height 30
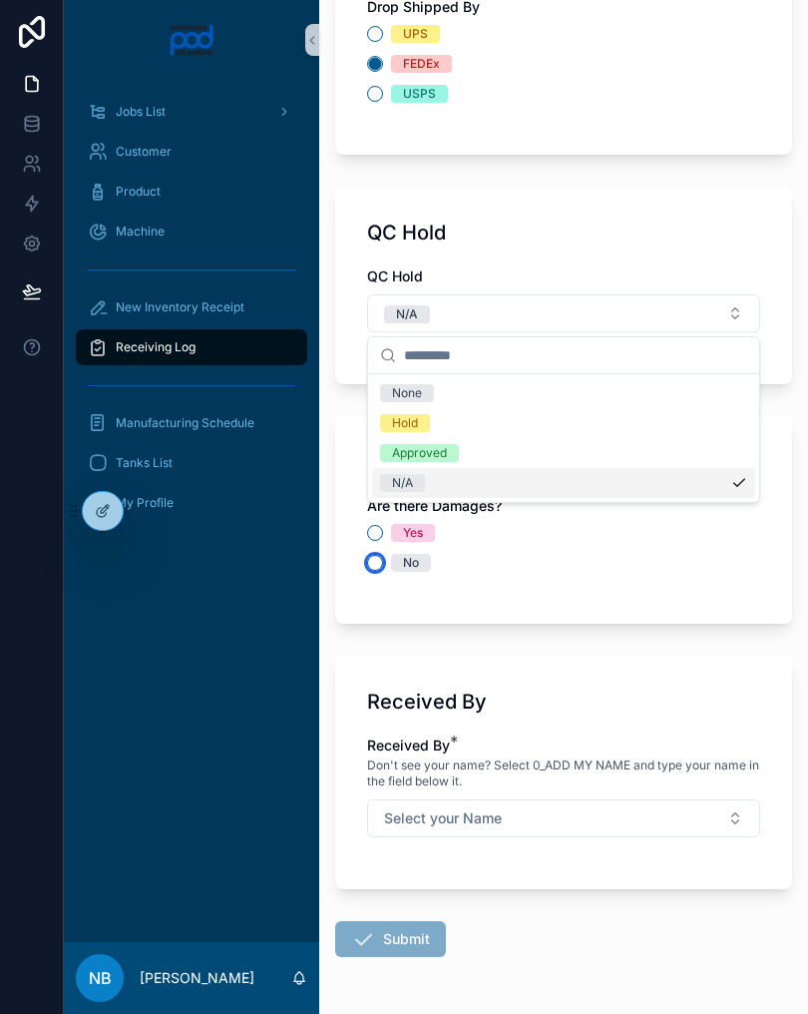
click at [380, 559] on button "No" at bounding box center [375, 563] width 16 height 16
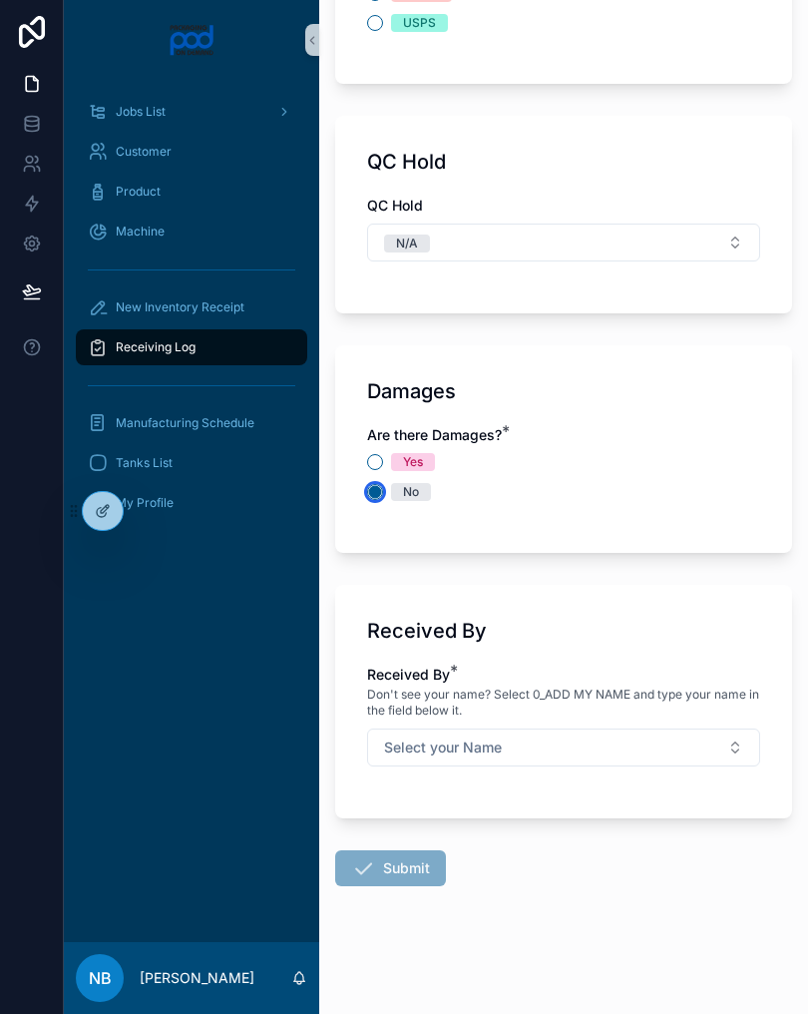
scroll to position [2203, 0]
click at [675, 747] on button "Select your Name" at bounding box center [563, 747] width 393 height 38
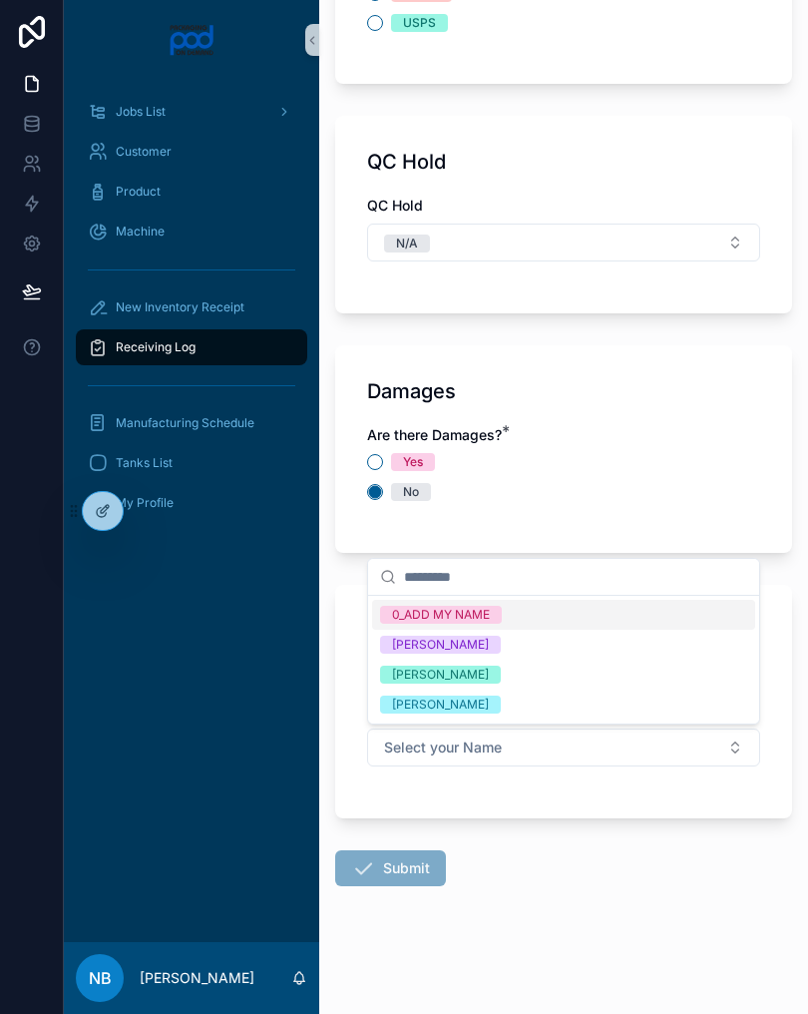
click at [522, 672] on div "[PERSON_NAME]" at bounding box center [563, 675] width 383 height 30
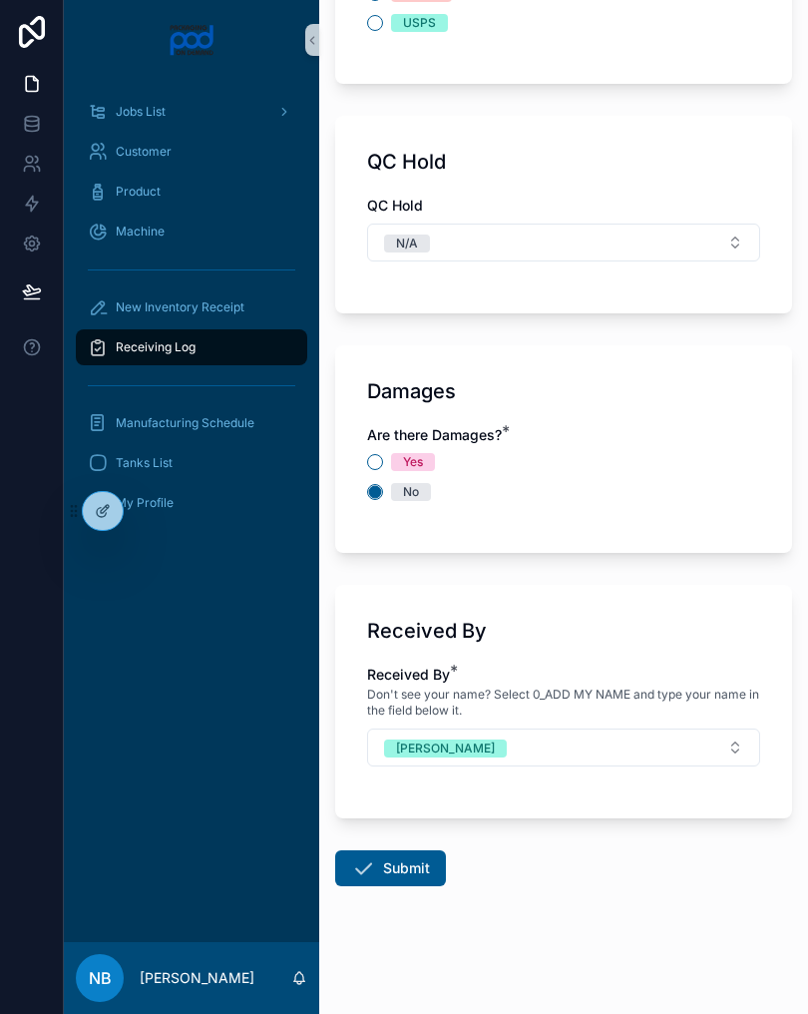
click at [395, 868] on button "Submit" at bounding box center [390, 868] width 111 height 36
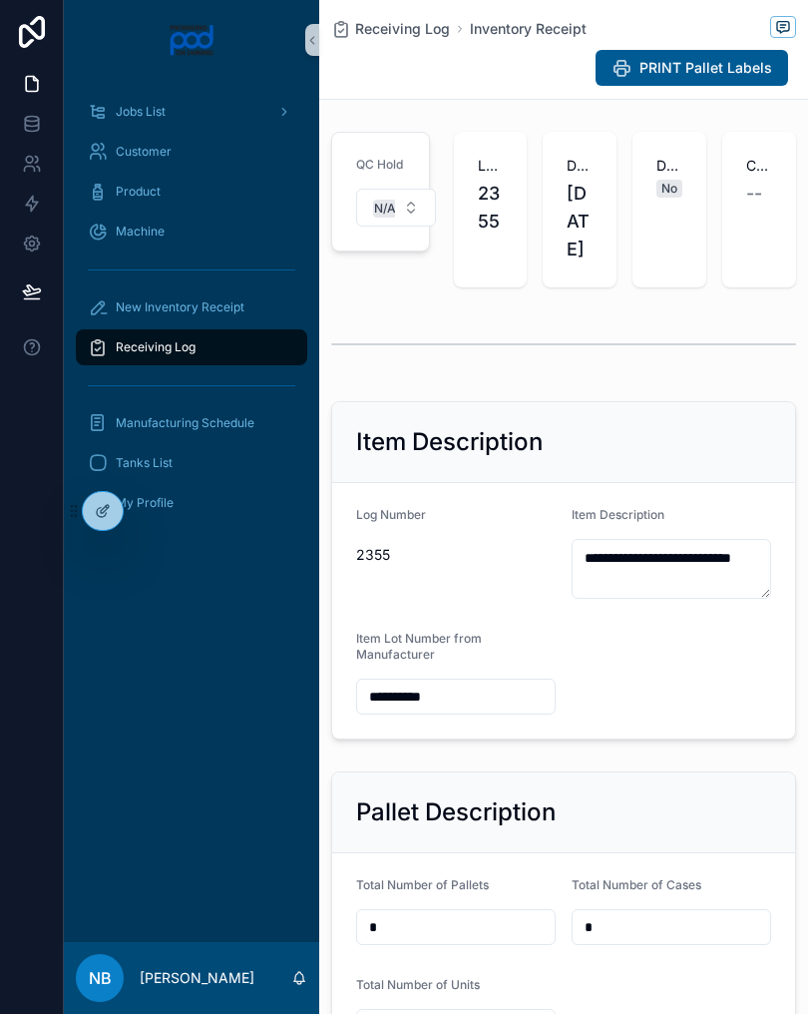
click at [9, 488] on div at bounding box center [32, 507] width 64 height 1014
click at [10, 488] on div at bounding box center [32, 507] width 64 height 1014
click at [11, 485] on div at bounding box center [32, 507] width 64 height 1014
